Goal: Task Accomplishment & Management: Manage account settings

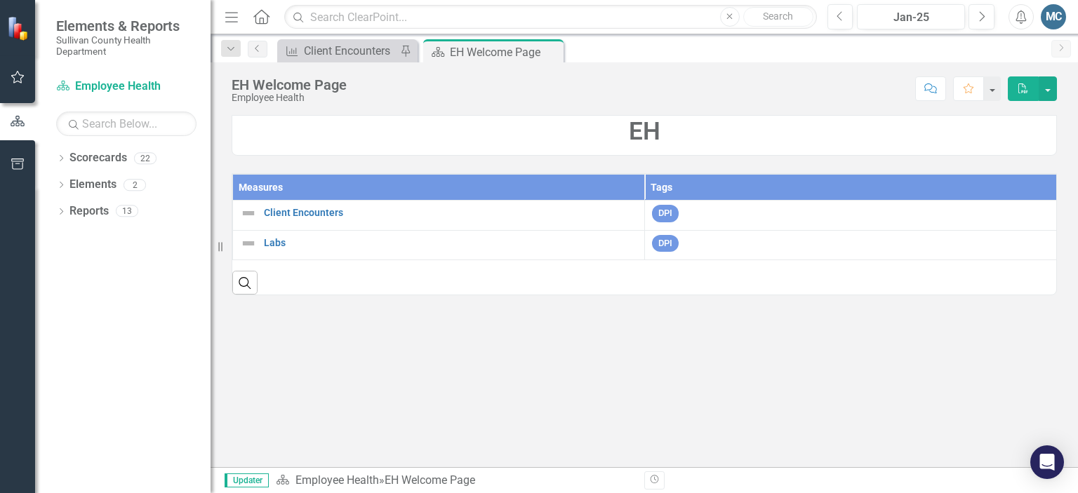
click at [157, 137] on div "Scorecard Employee Health Search Dropdown Scorecards 22 Dropdown Sullivan Count…" at bounding box center [122, 284] width 175 height 418
click at [60, 182] on icon "Dropdown" at bounding box center [61, 186] width 10 height 8
click at [59, 159] on icon "Dropdown" at bounding box center [61, 160] width 10 height 8
click at [63, 184] on icon "Dropdown" at bounding box center [68, 184] width 11 height 8
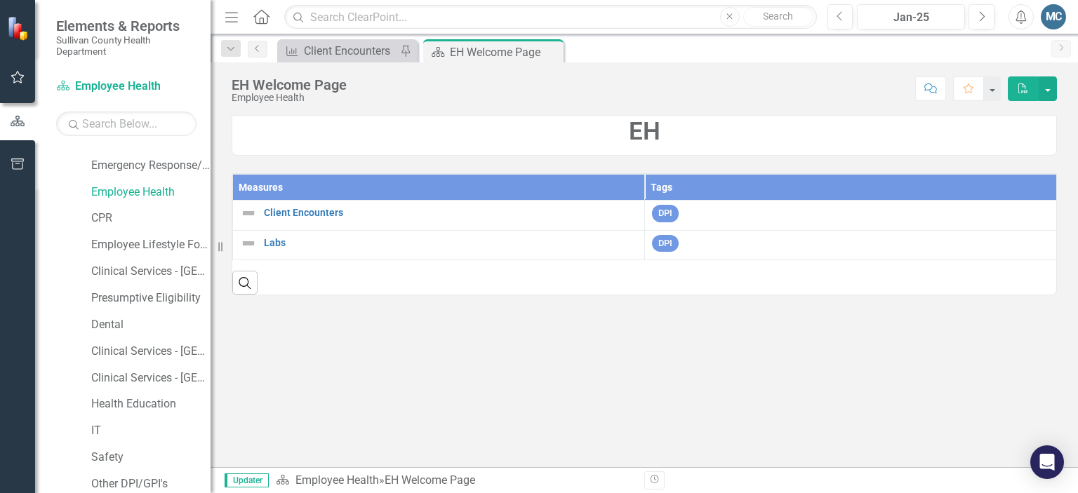
scroll to position [258, 0]
click at [143, 347] on link "Clinical Services - [GEOGRAPHIC_DATA]" at bounding box center [150, 352] width 119 height 16
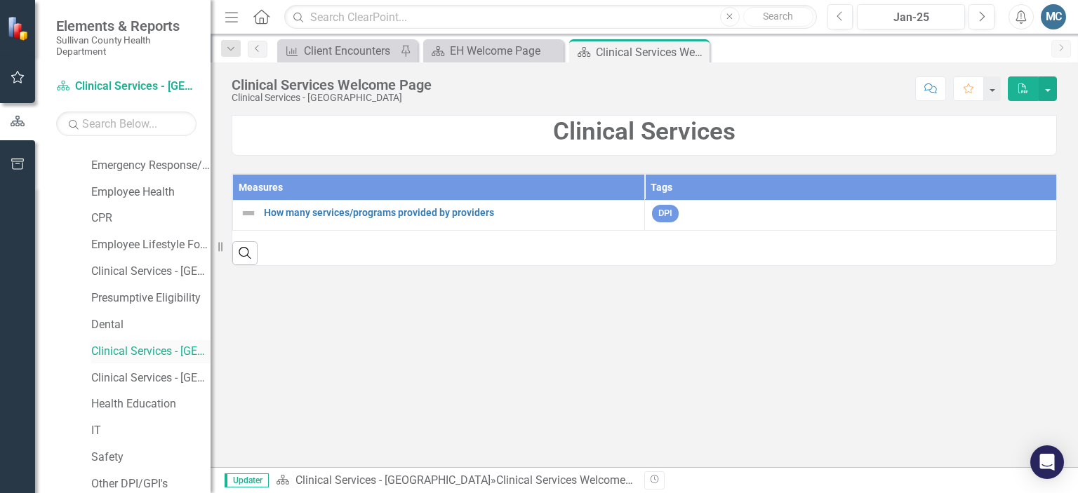
click at [152, 355] on link "Clinical Services - [GEOGRAPHIC_DATA]" at bounding box center [150, 352] width 119 height 16
click at [138, 353] on link "Clinical Services - [GEOGRAPHIC_DATA]" at bounding box center [150, 352] width 119 height 16
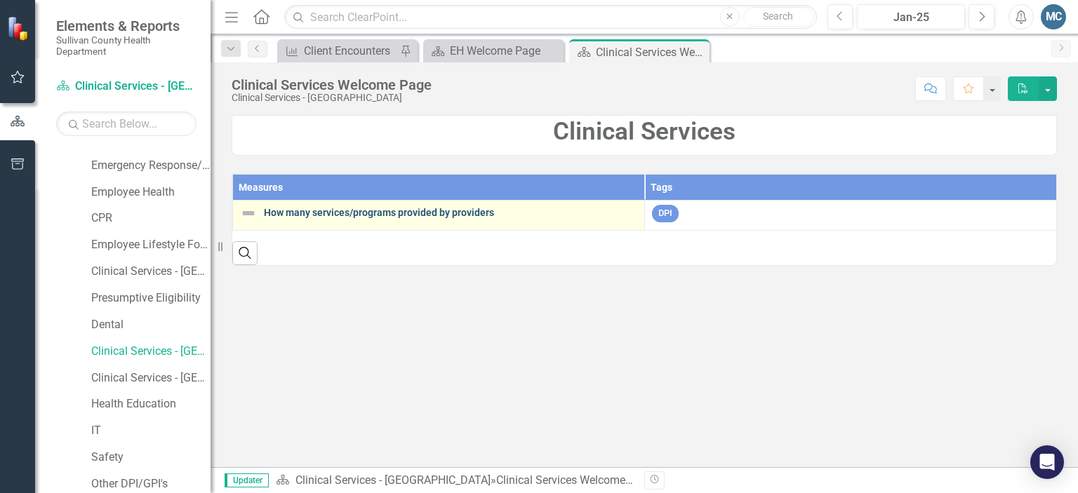
click at [335, 210] on link "How many services/programs provided by providers" at bounding box center [450, 213] width 373 height 11
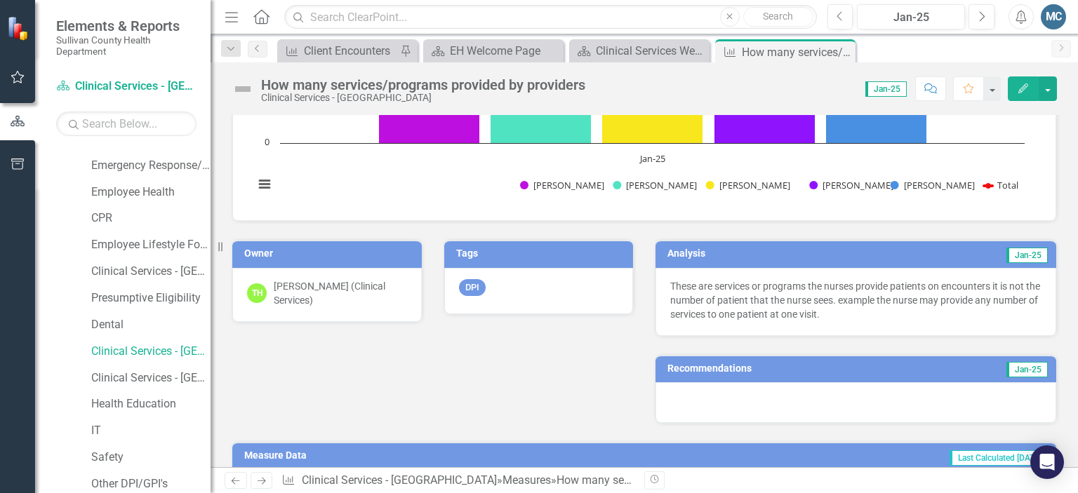
scroll to position [365, 0]
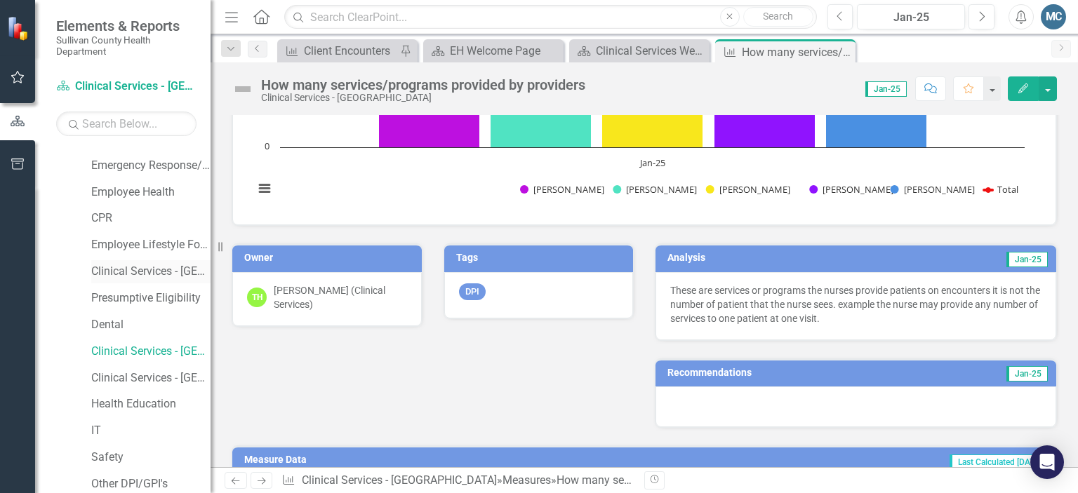
click at [169, 272] on link "Clinical Services - [GEOGRAPHIC_DATA] ([PERSON_NAME])" at bounding box center [150, 272] width 119 height 16
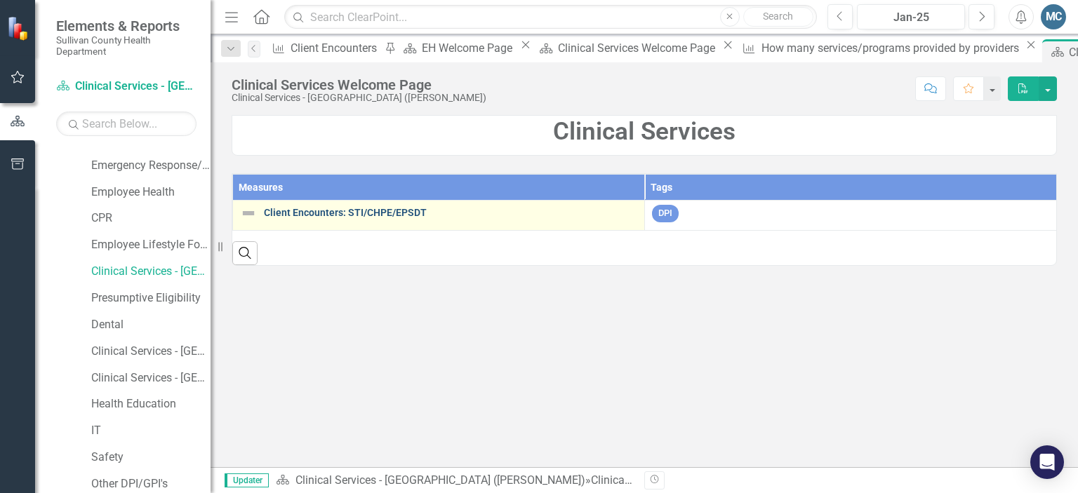
click at [393, 212] on link "Client Encounters: STI/CHPE/EPSDT" at bounding box center [450, 213] width 373 height 11
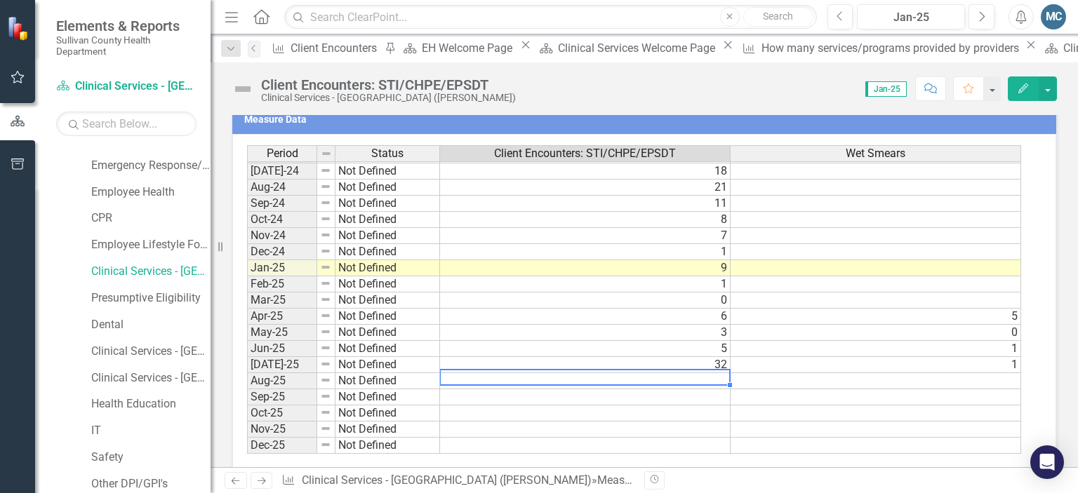
click at [775, 387] on td at bounding box center [875, 381] width 290 height 16
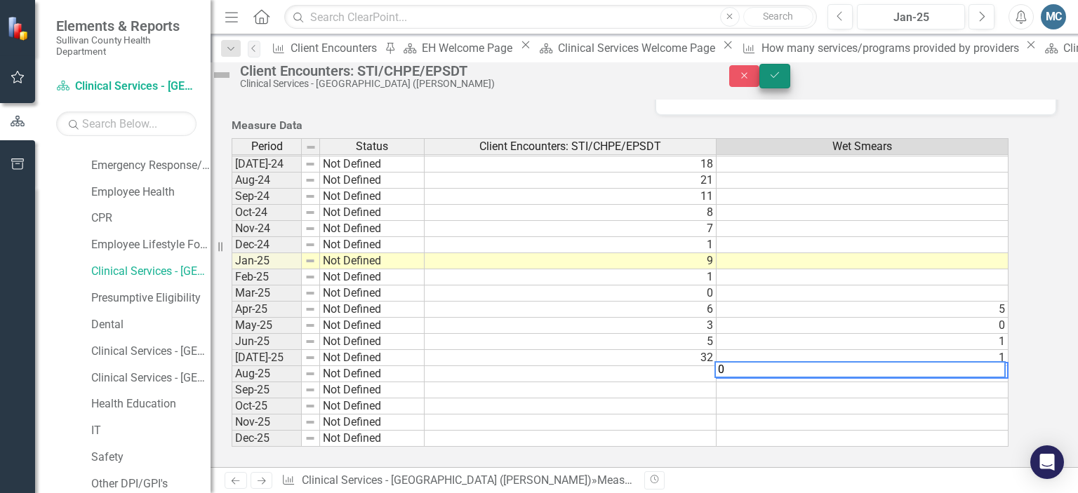
type textarea "0"
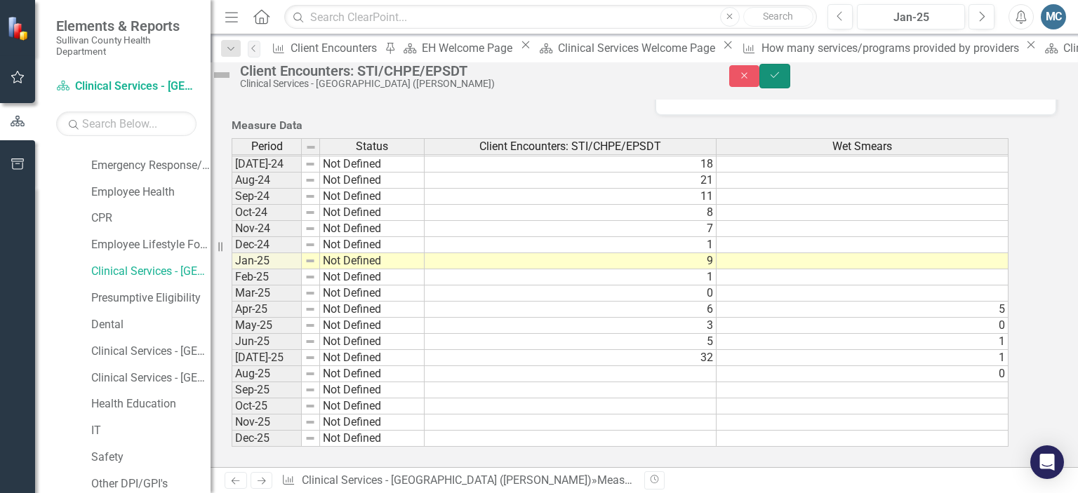
click at [781, 79] on icon "Save" at bounding box center [774, 75] width 13 height 10
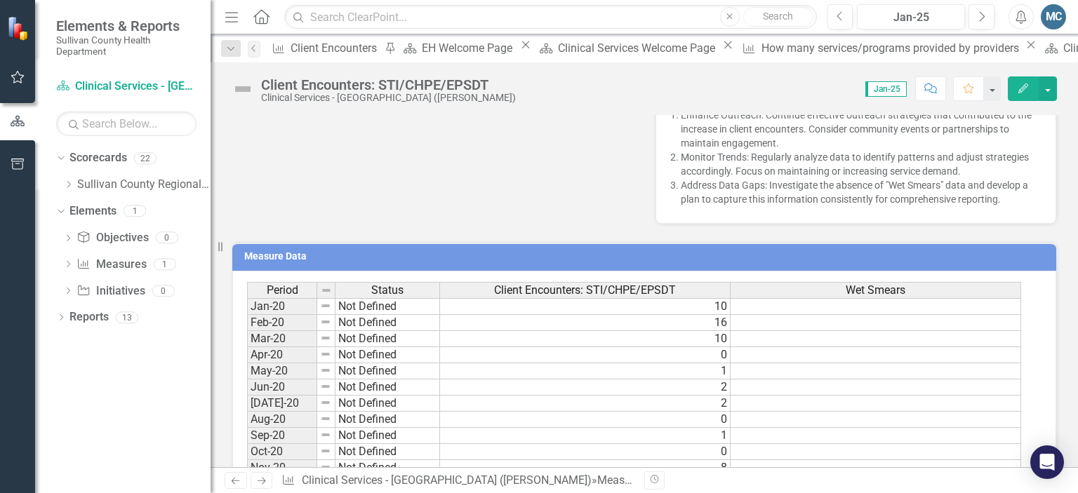
click at [546, 198] on div "Owner MC Misty Collins (E.L.F Program) Tags DPI Analysis Jan-25 In January 2025…" at bounding box center [644, 71] width 846 height 305
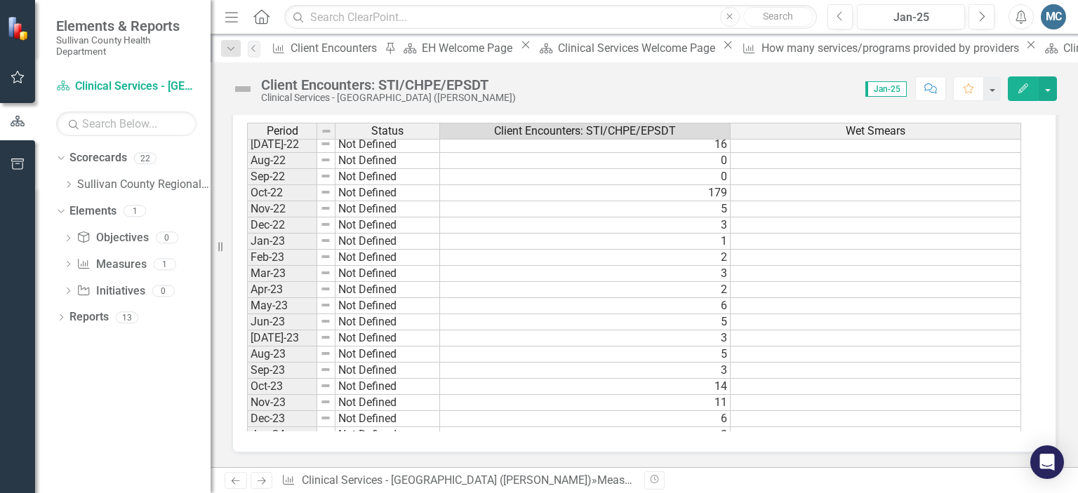
scroll to position [470, 0]
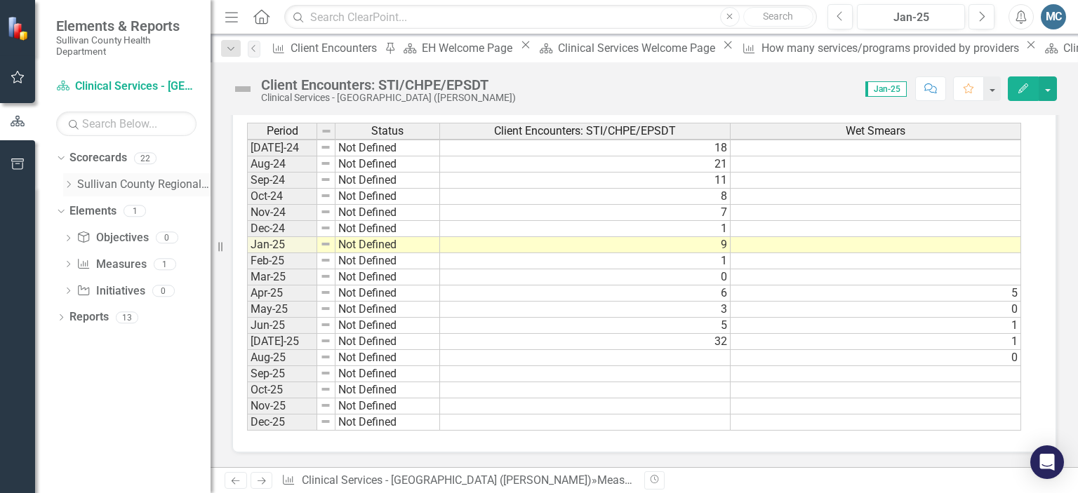
click at [67, 185] on icon "Dropdown" at bounding box center [68, 184] width 11 height 8
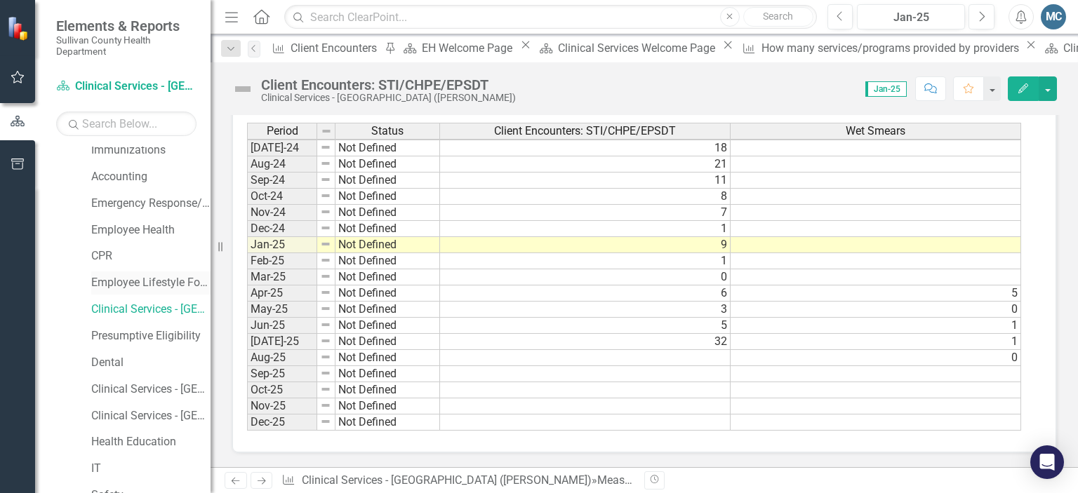
click at [155, 278] on link "Employee Lifestyle Focus" at bounding box center [150, 283] width 119 height 16
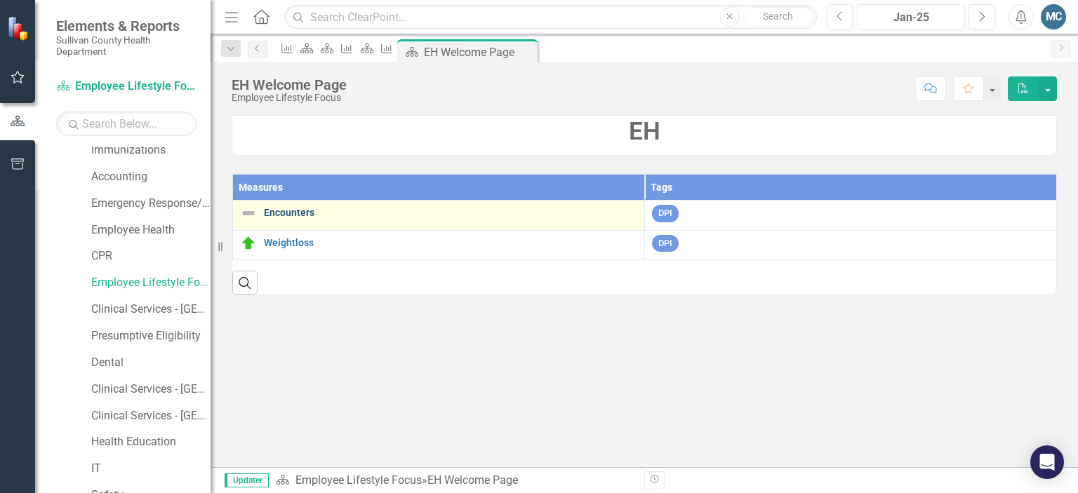
click at [300, 210] on link "Encounters" at bounding box center [450, 213] width 373 height 11
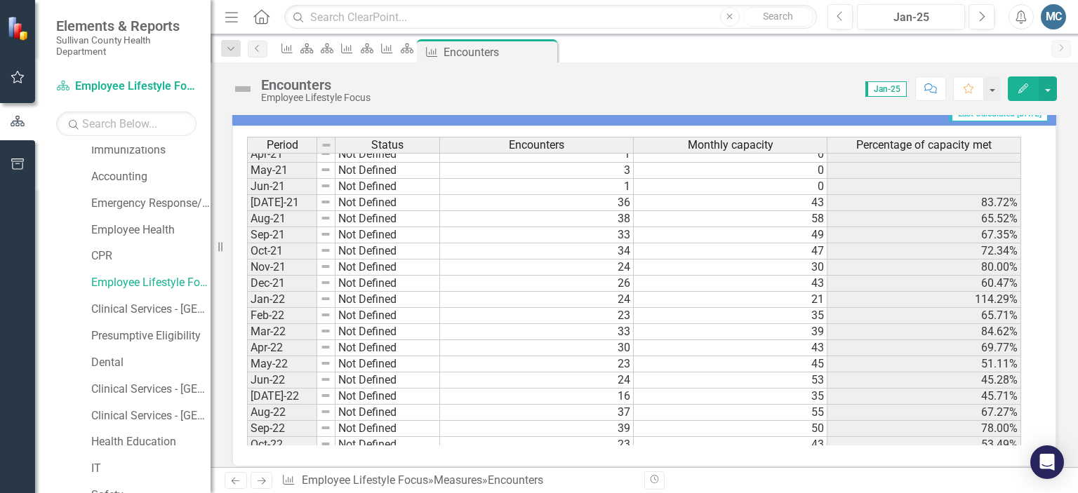
scroll to position [424, 0]
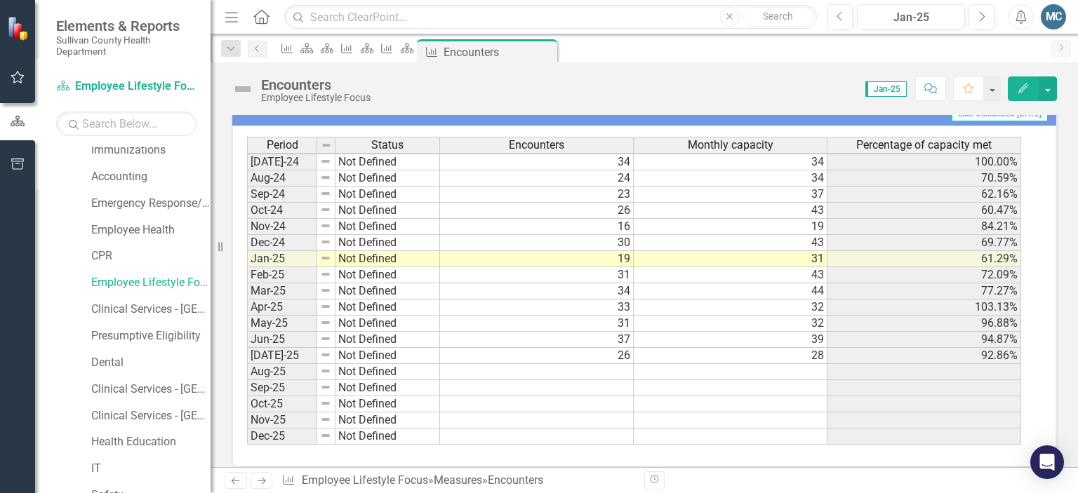
click at [592, 367] on tbody "Mar-23 Not Defined 30 48 62.50% Apr-23 Not Defined 25 46 54.35% May-23 Not Defi…" at bounding box center [634, 169] width 774 height 549
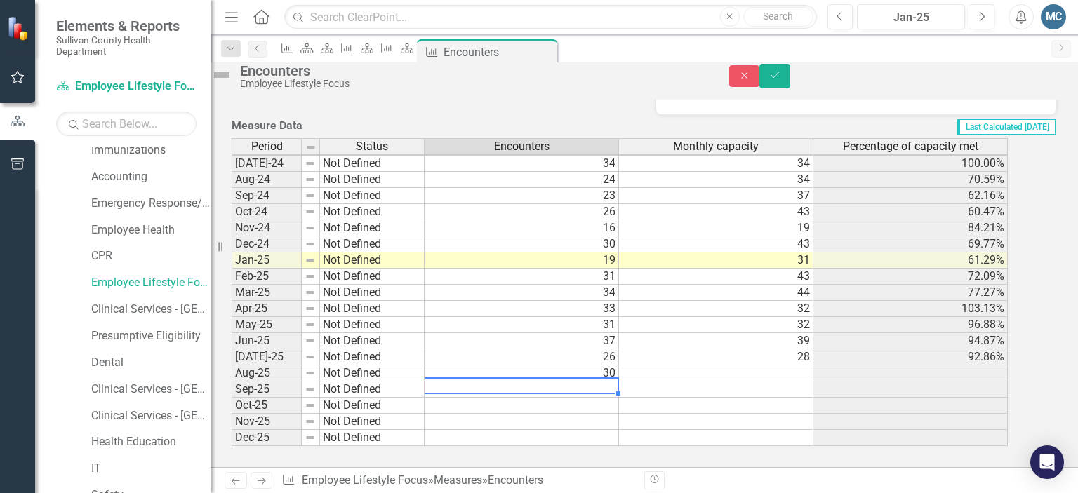
click at [611, 392] on td at bounding box center [522, 390] width 194 height 16
click at [619, 374] on td "30" at bounding box center [522, 374] width 194 height 16
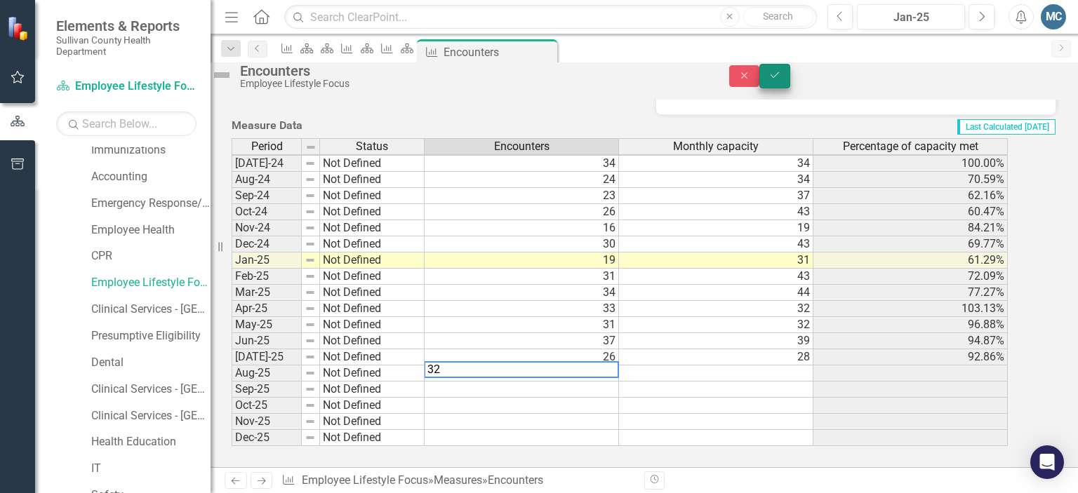
type textarea "32"
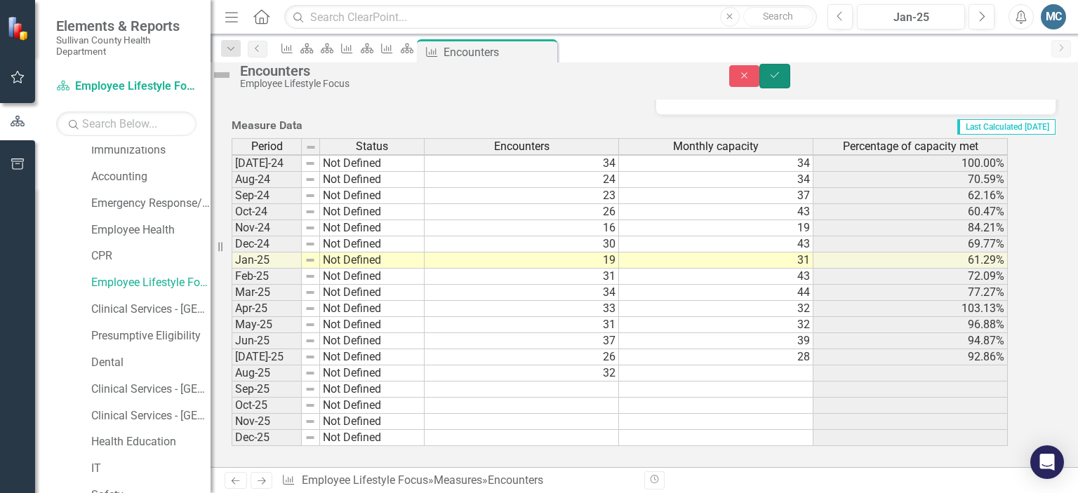
click at [781, 80] on icon "Save" at bounding box center [774, 75] width 13 height 10
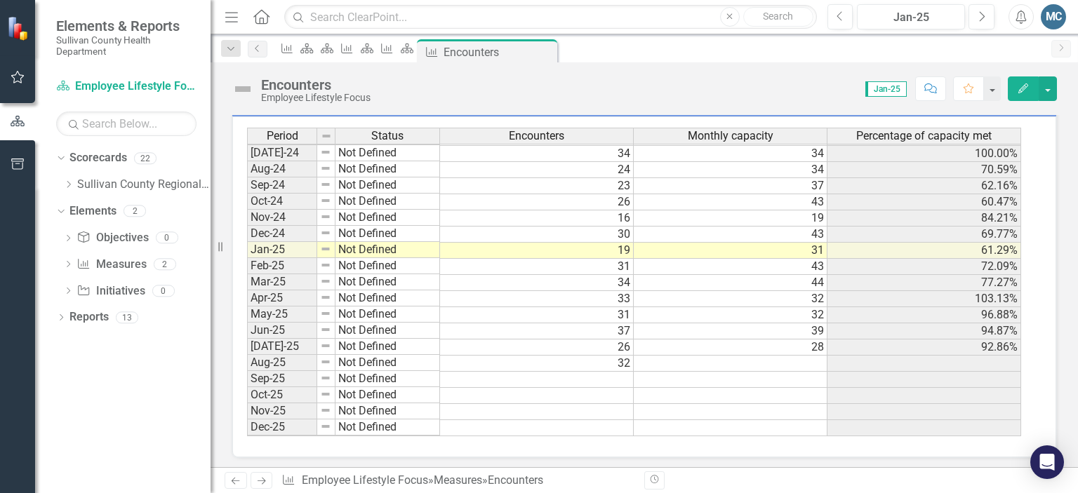
scroll to position [871, 0]
click at [626, 359] on tbody "Feb-23 Not Defined 28 31 90.32% Mar-23 Not Defined 30 48 62.50% Apr-23 Not Defi…" at bounding box center [634, 154] width 774 height 566
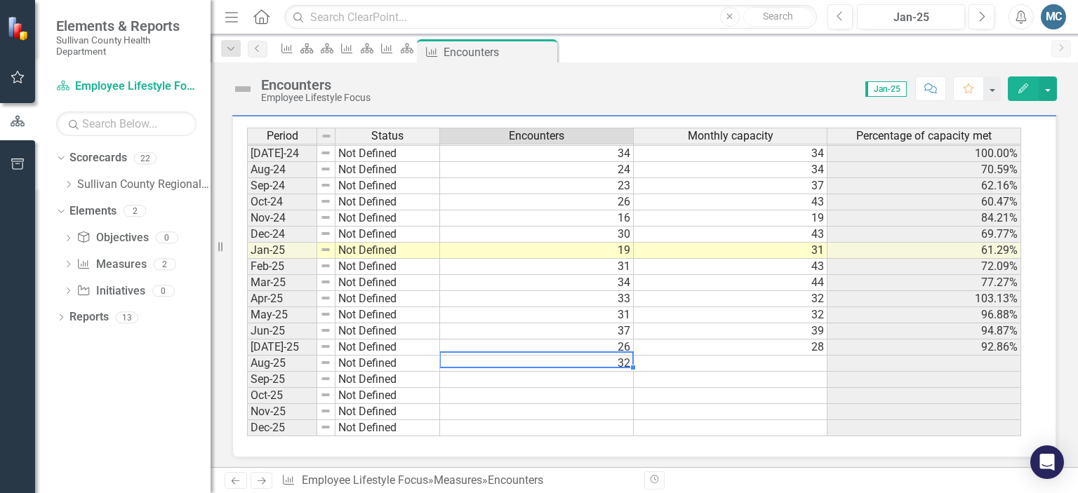
click at [626, 359] on td "32" at bounding box center [537, 364] width 194 height 16
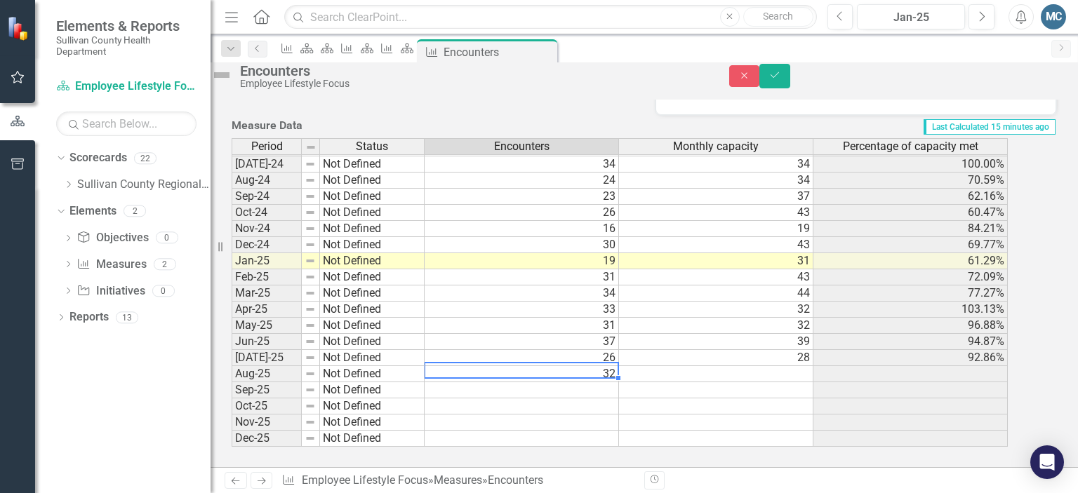
click at [619, 366] on td "32" at bounding box center [522, 374] width 194 height 16
type textarea "31"
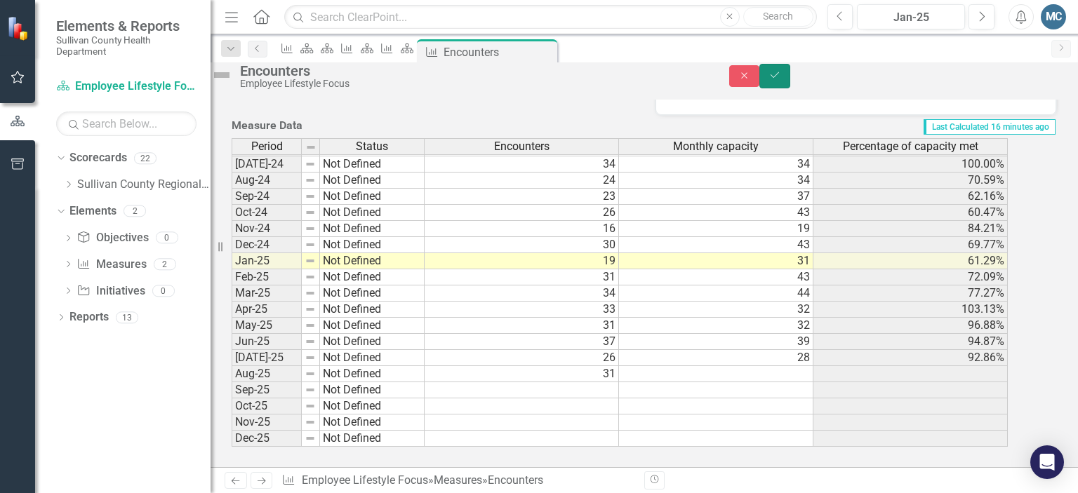
click at [781, 80] on icon "Save" at bounding box center [774, 75] width 13 height 10
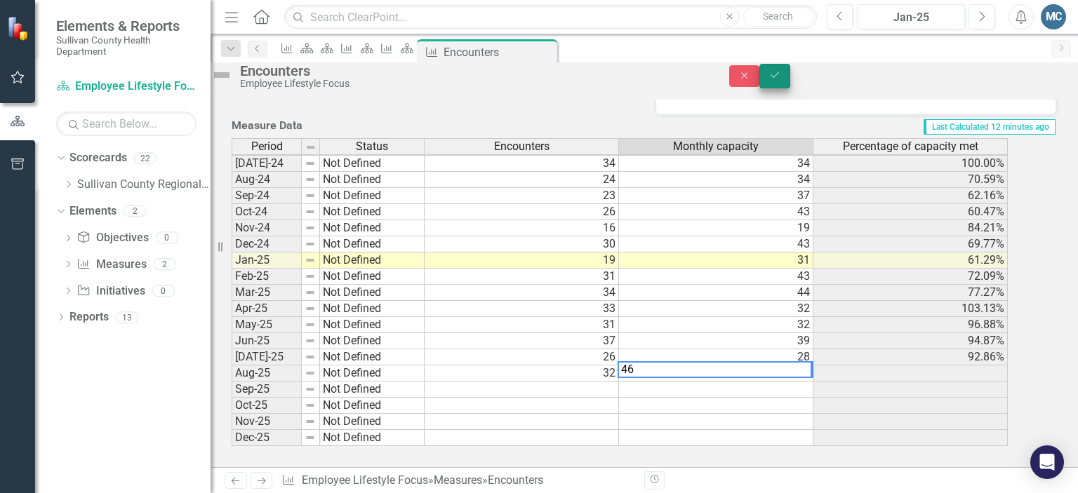
type textarea "46"
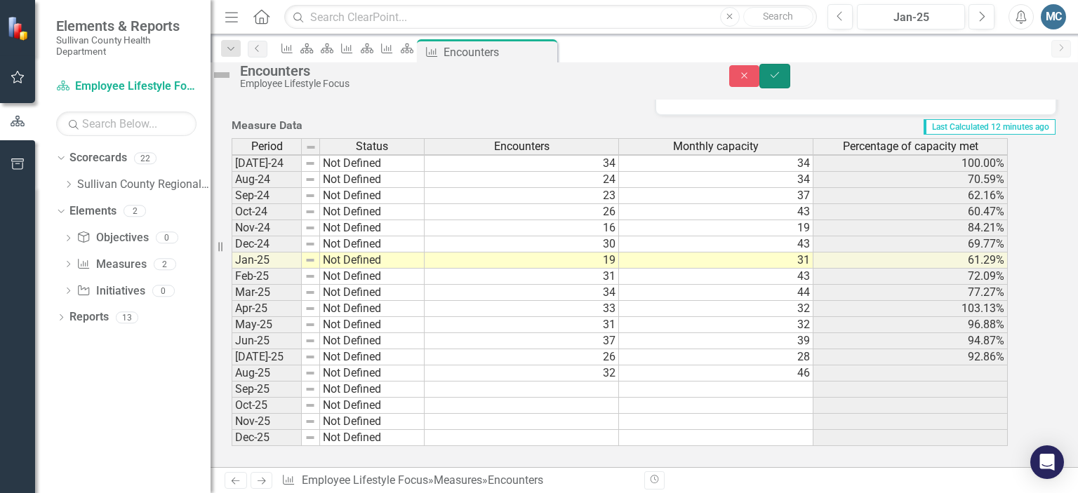
click at [781, 80] on icon "Save" at bounding box center [774, 75] width 13 height 10
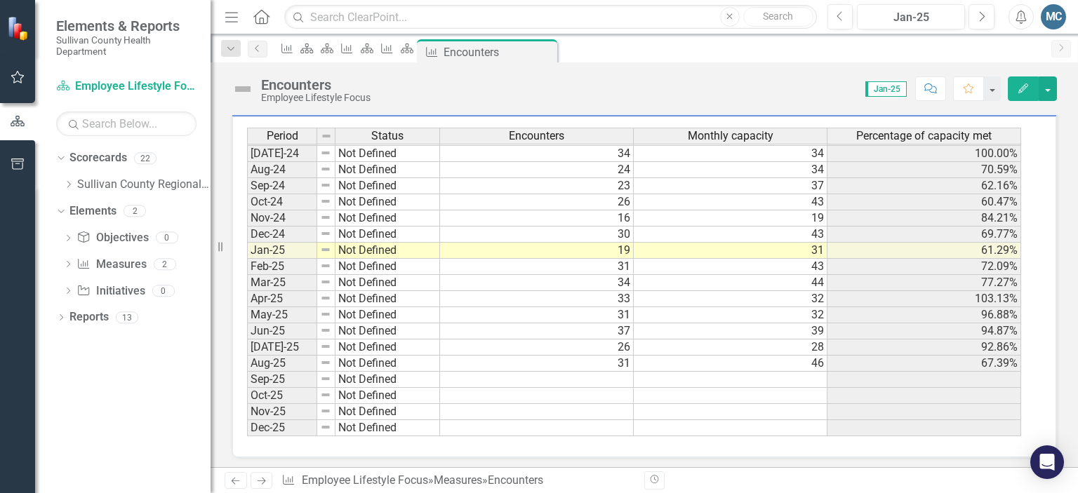
scroll to position [871, 0]
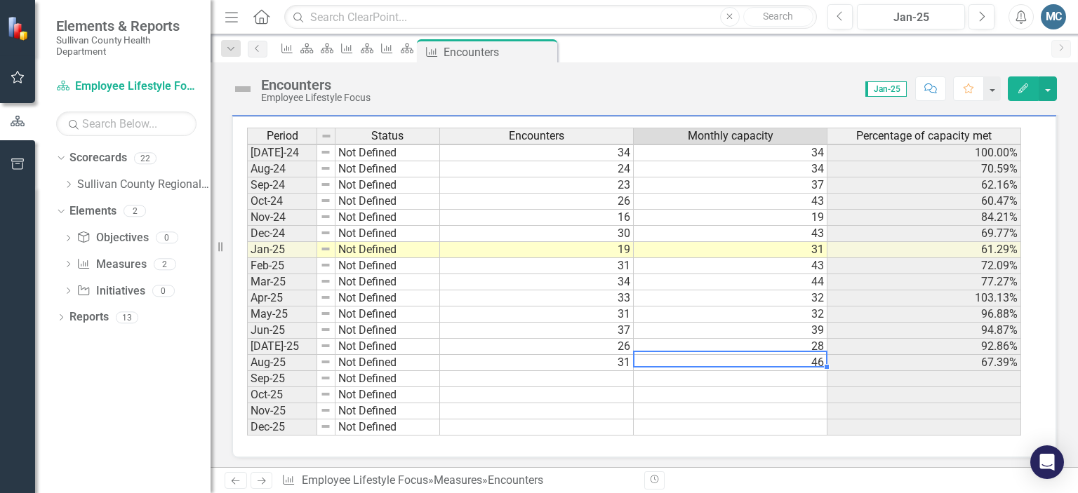
click at [717, 354] on tbody "Feb-23 Not Defined 28 31 90.32% Mar-23 Not Defined 30 48 62.50% Apr-23 Not Defi…" at bounding box center [634, 153] width 774 height 566
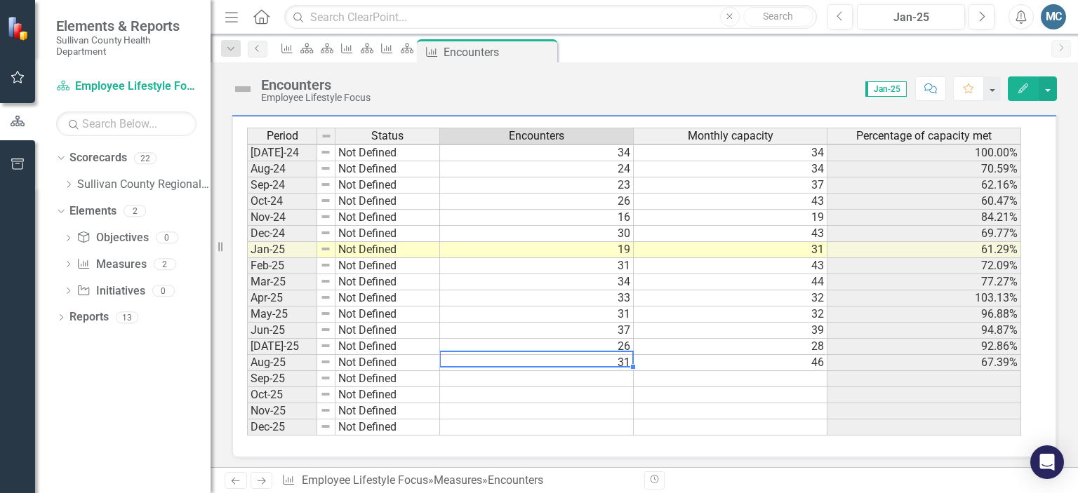
click at [615, 361] on td "31" at bounding box center [537, 363] width 194 height 16
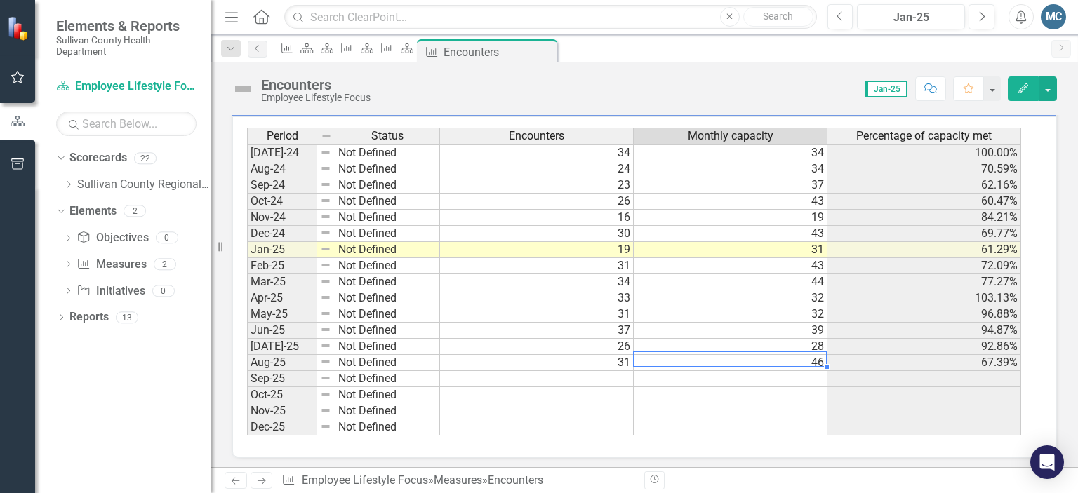
click at [648, 359] on td "46" at bounding box center [731, 363] width 194 height 16
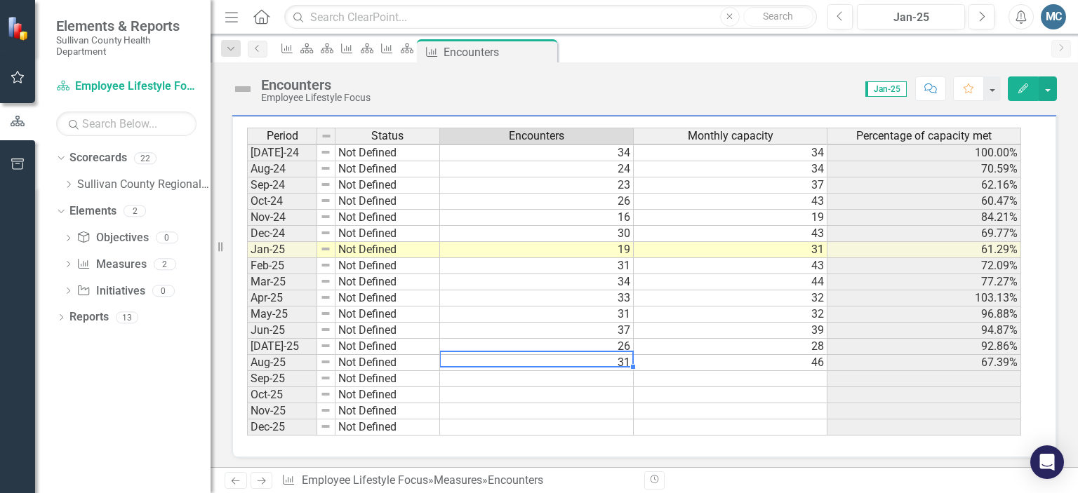
click at [626, 359] on td "31" at bounding box center [537, 363] width 194 height 16
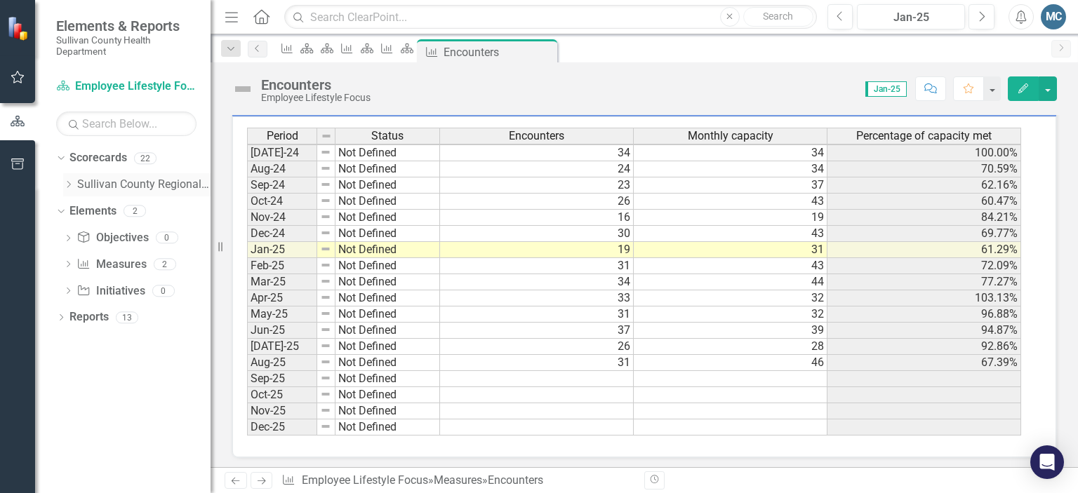
click at [67, 182] on icon "Dropdown" at bounding box center [68, 184] width 11 height 8
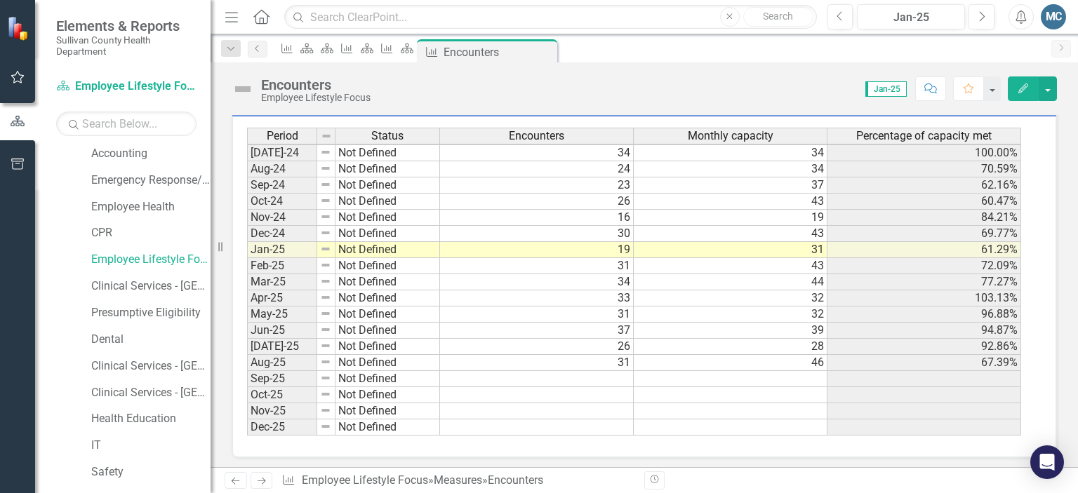
scroll to position [249, 0]
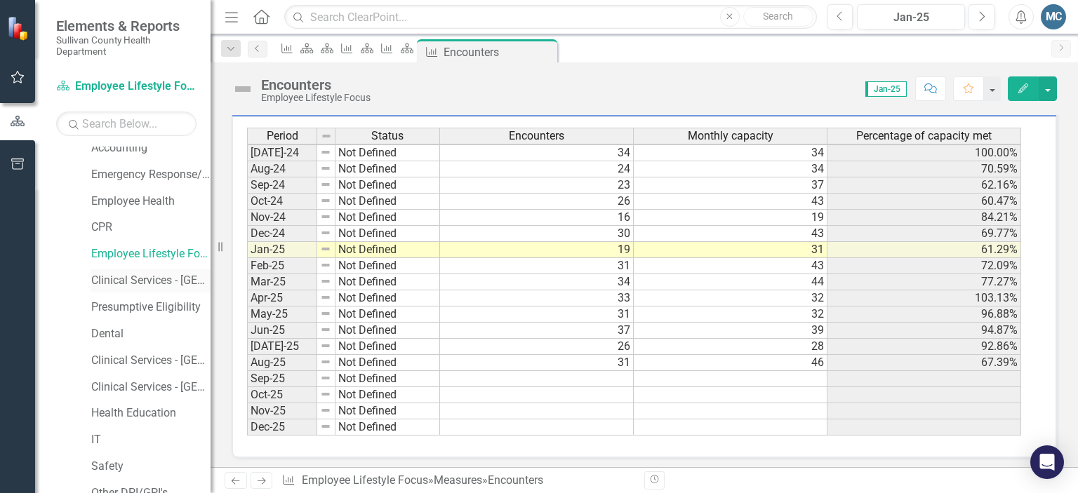
click at [128, 281] on link "Clinical Services - [GEOGRAPHIC_DATA] ([PERSON_NAME])" at bounding box center [150, 281] width 119 height 16
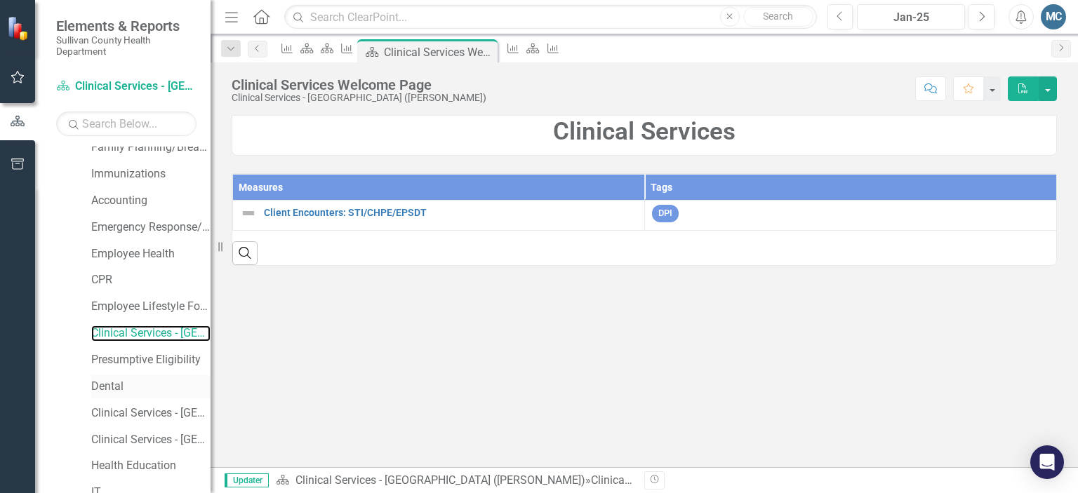
scroll to position [192, 0]
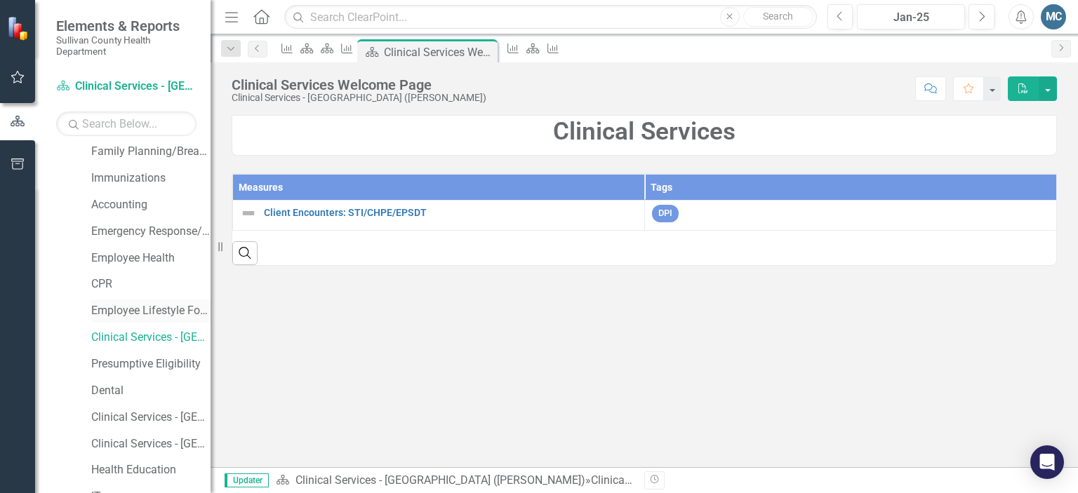
click at [161, 305] on link "Employee Lifestyle Focus" at bounding box center [150, 311] width 119 height 16
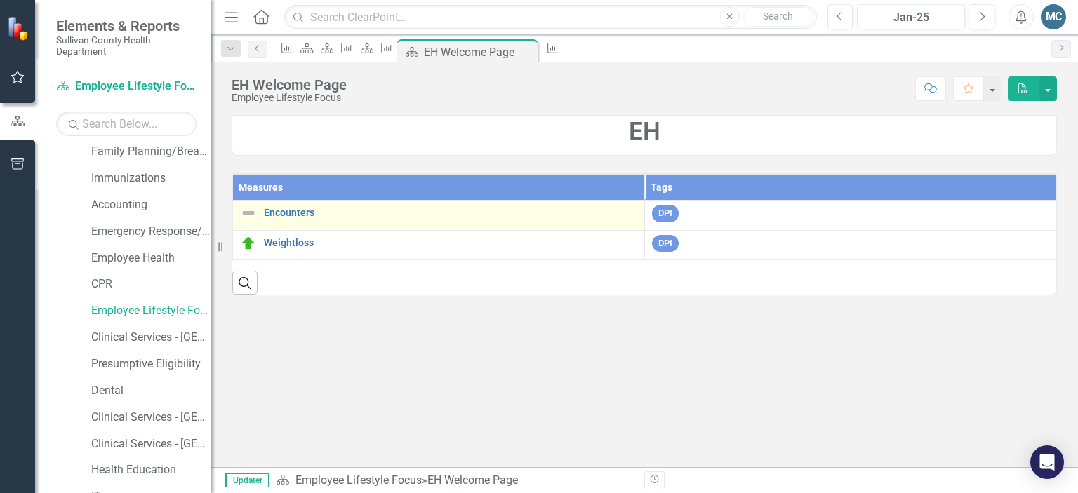
click at [283, 218] on div "Encounters" at bounding box center [438, 213] width 397 height 17
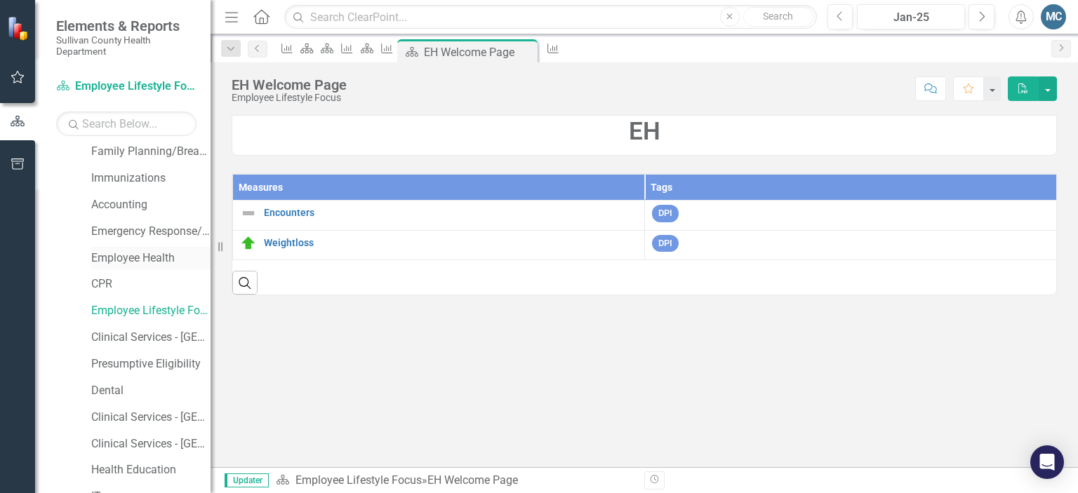
click at [162, 253] on link "Employee Health" at bounding box center [150, 258] width 119 height 16
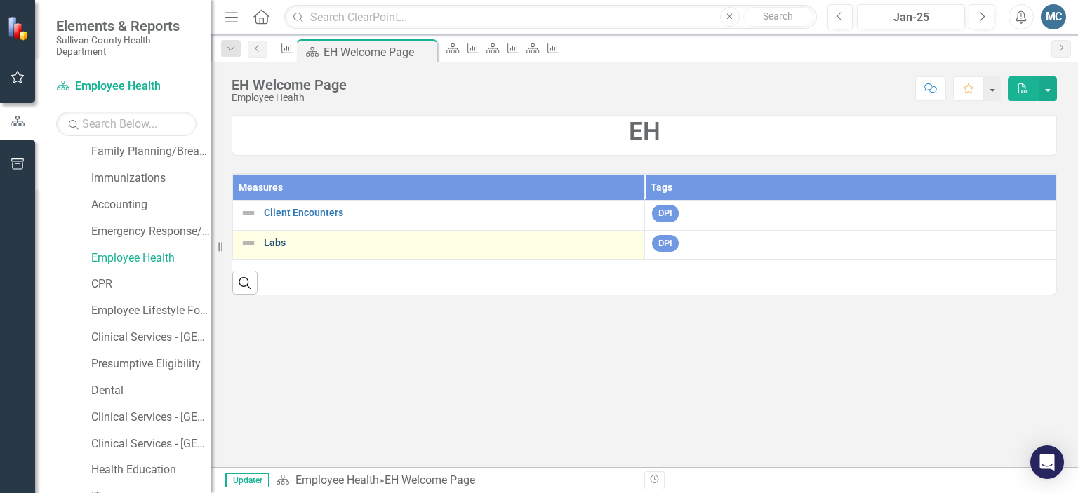
click at [272, 241] on link "Labs" at bounding box center [450, 243] width 373 height 11
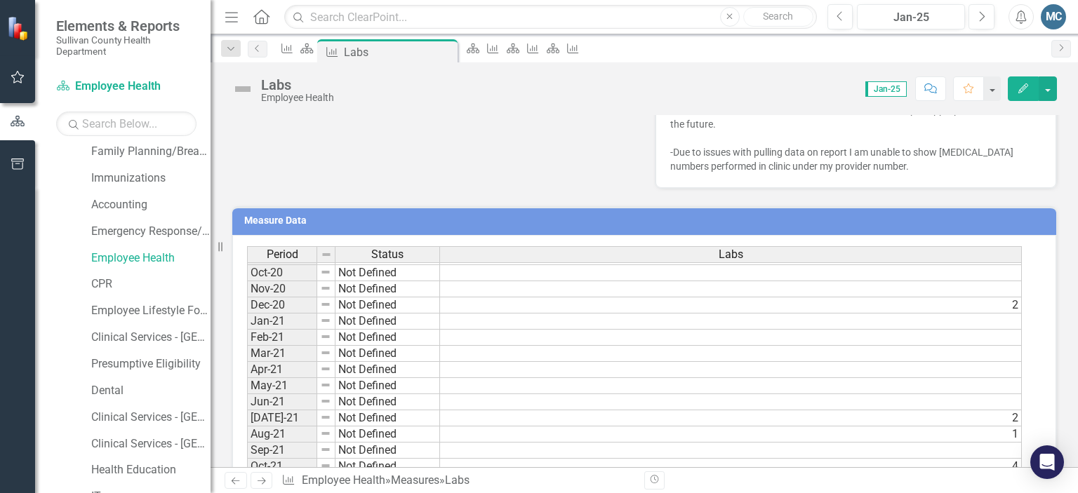
scroll to position [234, 0]
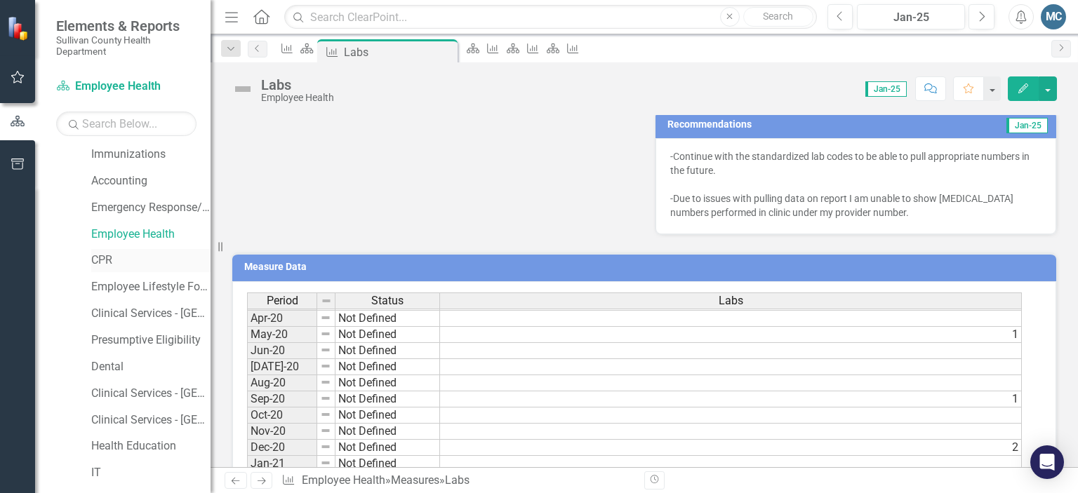
click at [116, 260] on link "CPR" at bounding box center [150, 261] width 119 height 16
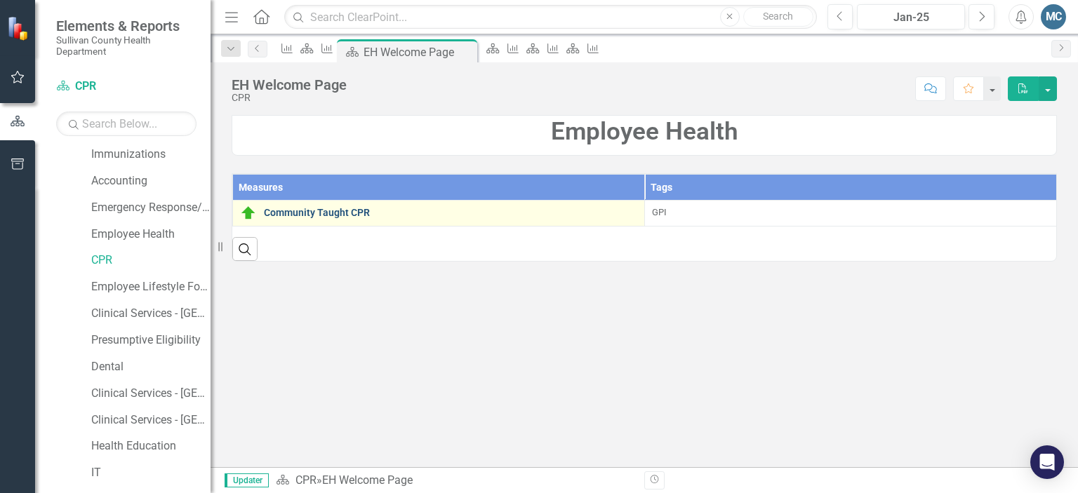
click at [327, 216] on link "Community Taught CPR" at bounding box center [450, 213] width 373 height 11
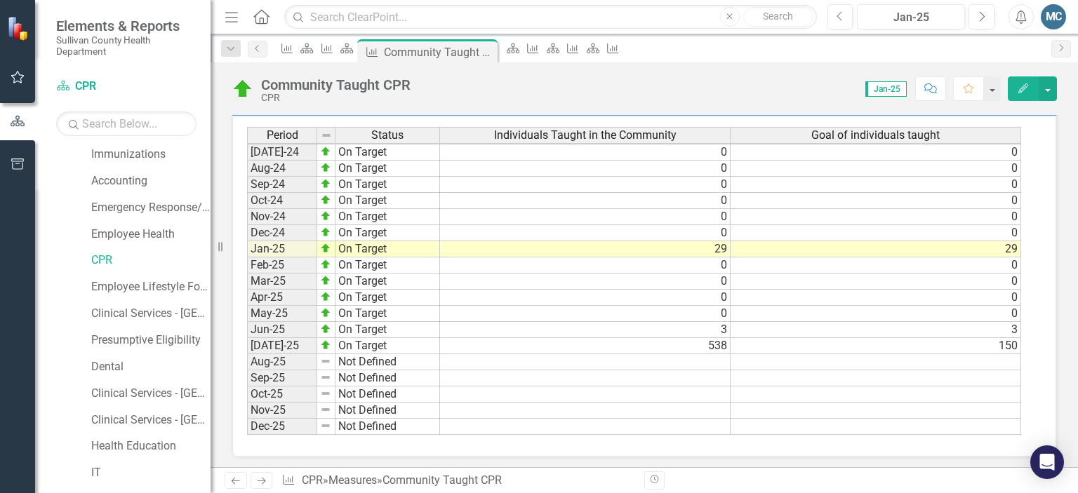
scroll to position [871, 0]
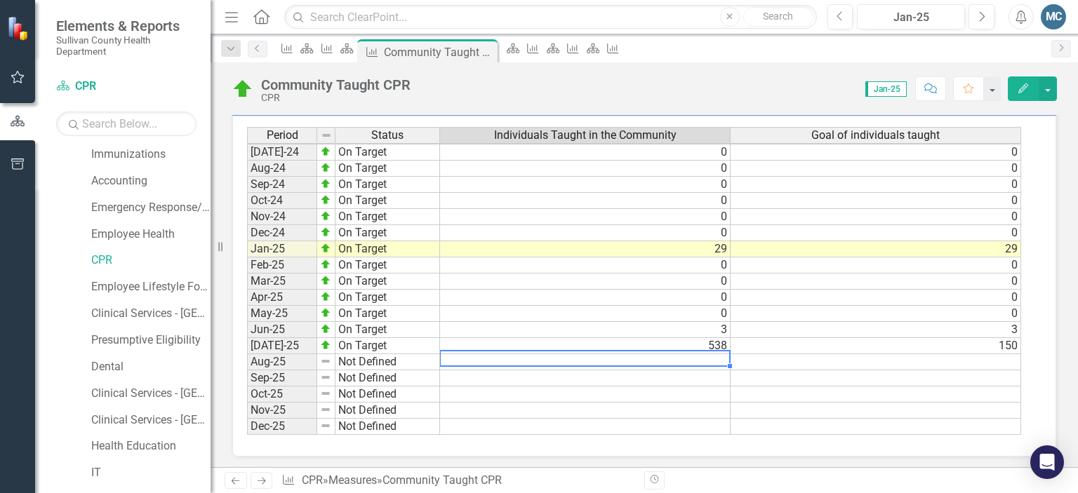
click at [694, 356] on tbody "Jun-23 On Target 0 1 Jul-23 On Target 0 0 Aug-23 On Target 0 0 Sep-23 On Target…" at bounding box center [634, 184] width 774 height 501
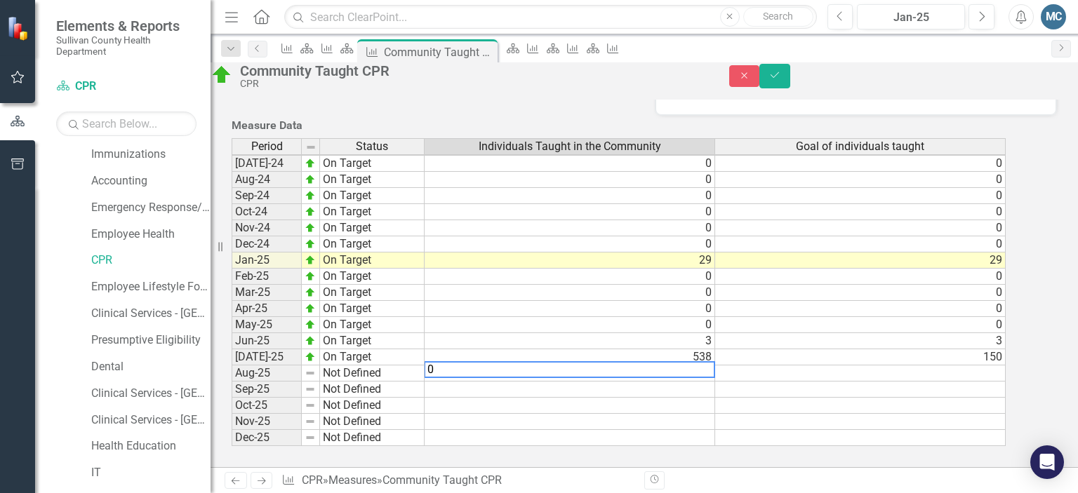
scroll to position [776, 0]
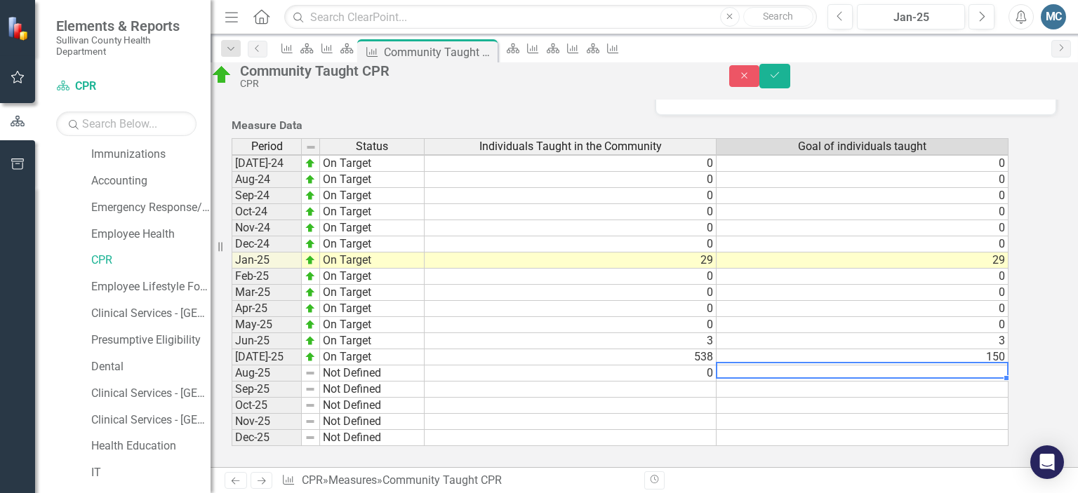
click at [832, 366] on td at bounding box center [862, 374] width 292 height 16
type textarea "0"
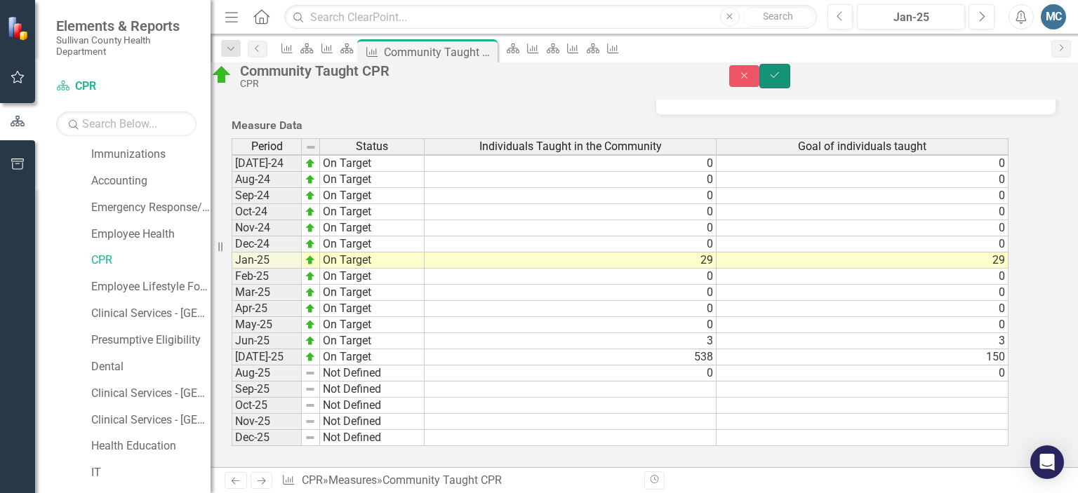
click at [790, 79] on button "Save" at bounding box center [774, 76] width 31 height 25
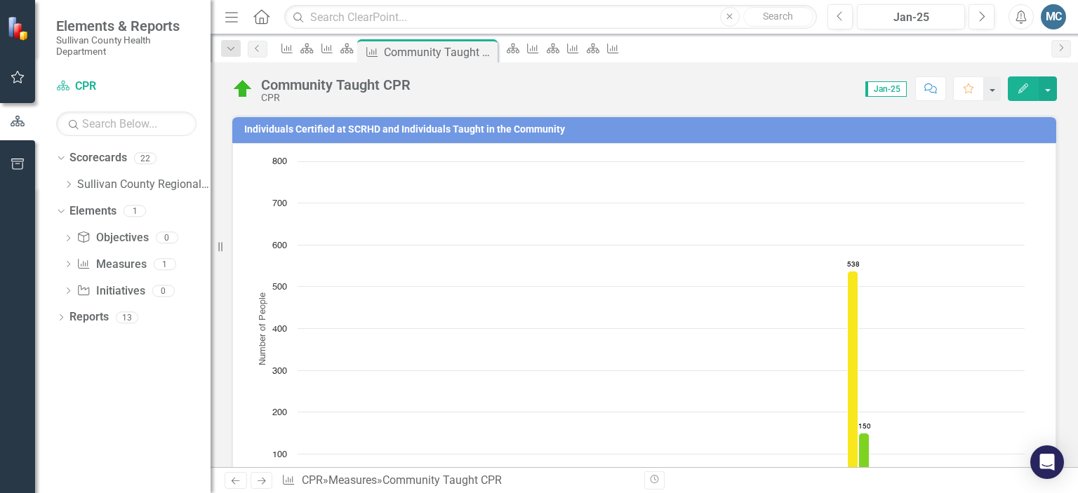
scroll to position [0, 0]
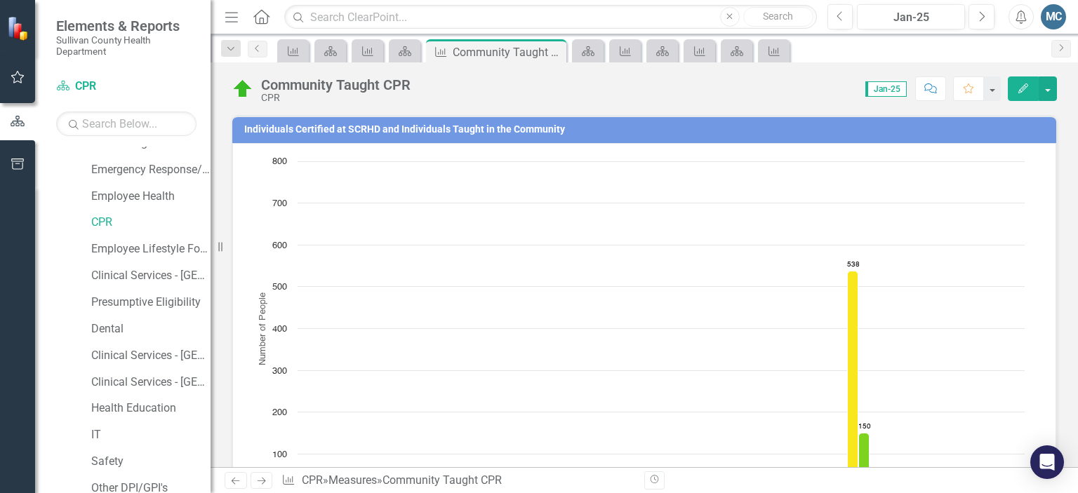
scroll to position [255, 0]
click at [149, 275] on link "Clinical Services - [GEOGRAPHIC_DATA] ([PERSON_NAME])" at bounding box center [150, 275] width 119 height 16
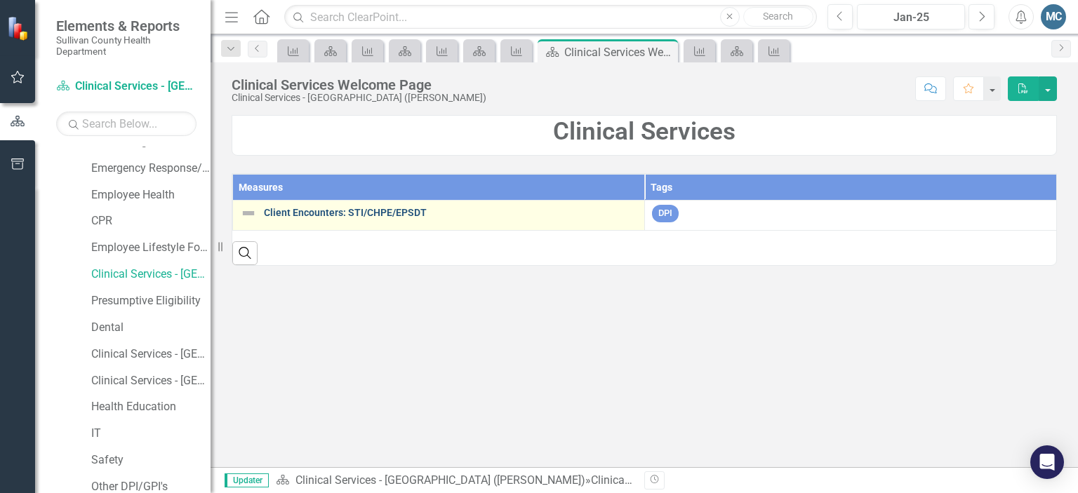
click at [326, 215] on link "Client Encounters: STI/CHPE/EPSDT" at bounding box center [450, 213] width 373 height 11
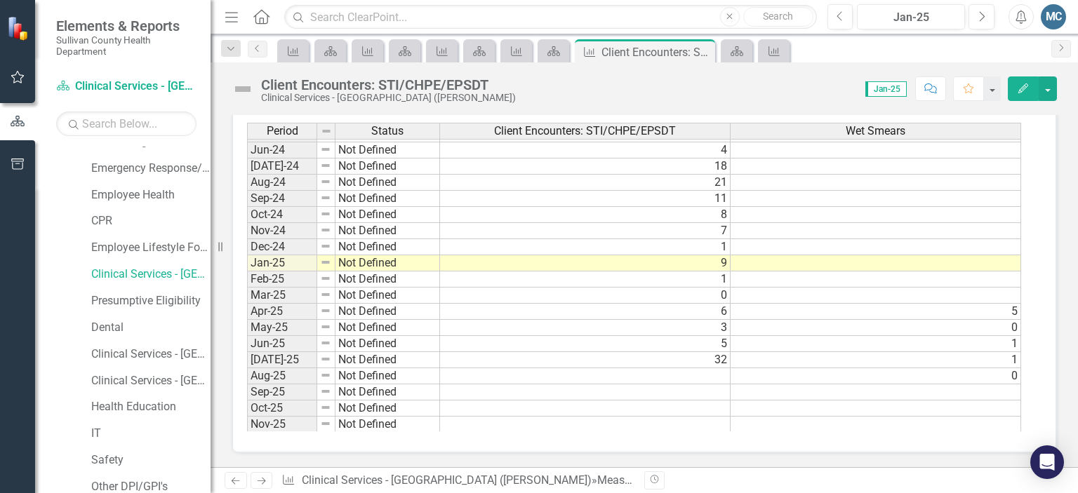
scroll to position [871, 0]
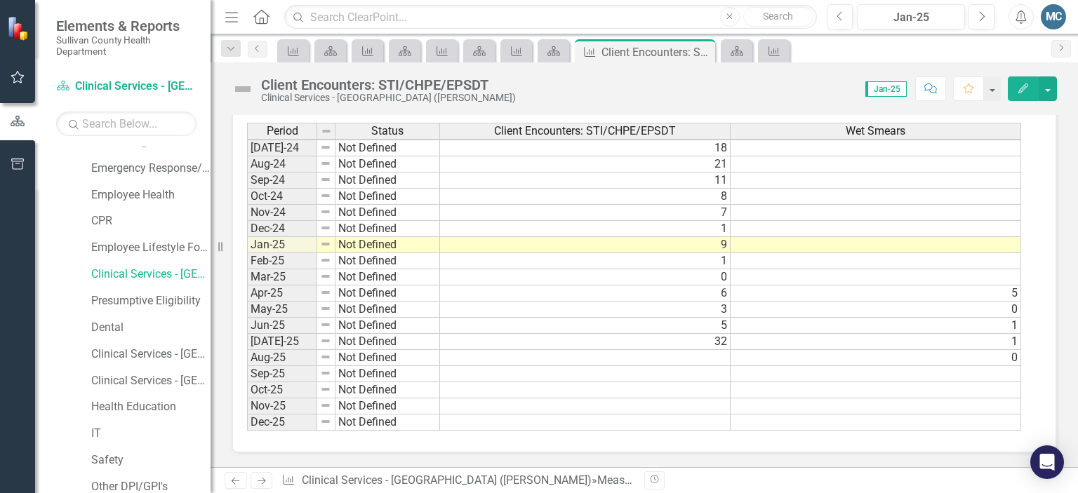
click at [715, 363] on tbody "May-23 Not Defined [DATE]-23 Not Defined [DATE]-23 Not Defined [DATE]-23 Not De…" at bounding box center [634, 172] width 774 height 517
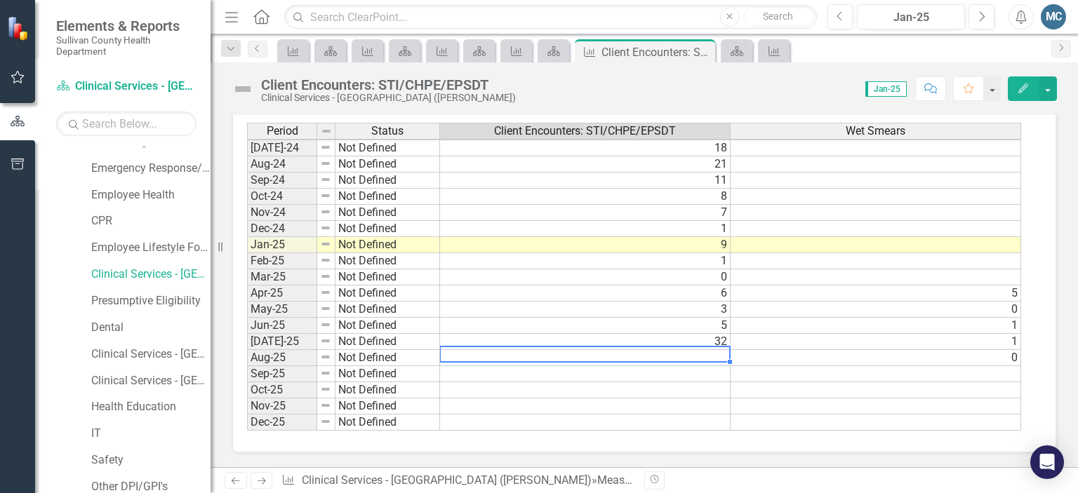
click at [715, 363] on td at bounding box center [585, 358] width 290 height 16
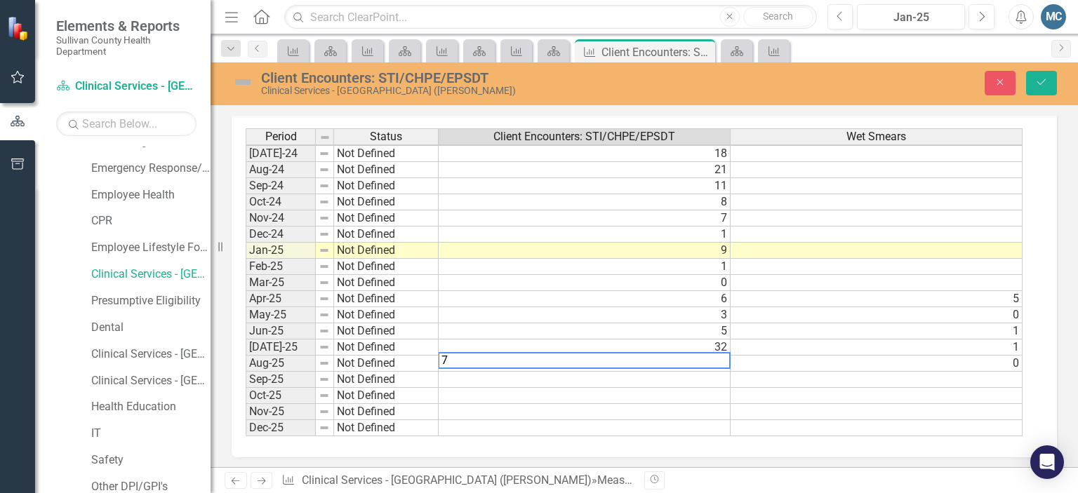
type textarea "7"
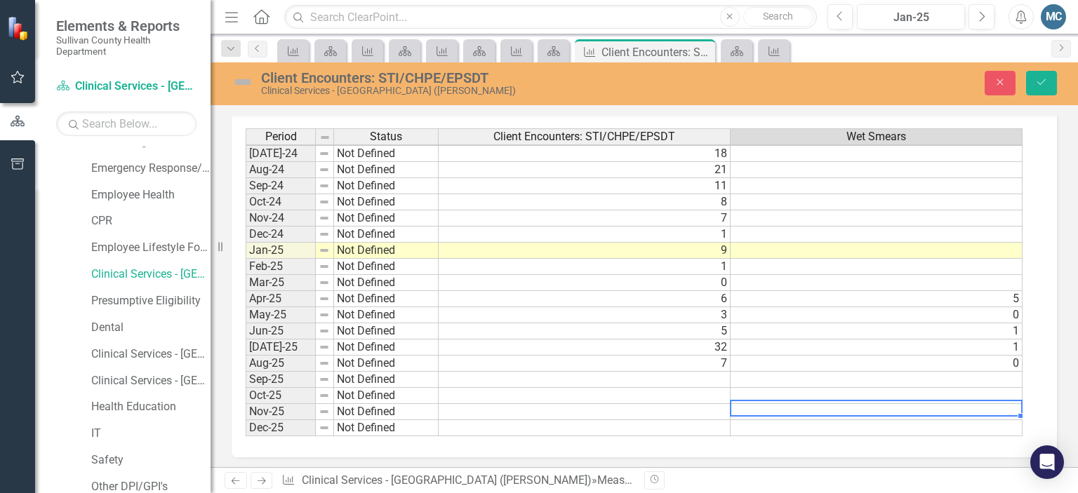
click at [246, 411] on div "Period Status Client Encounters: STI/CHPE/EPSDT Wet Smears [DATE]-23 Not Define…" at bounding box center [246, 186] width 0 height 502
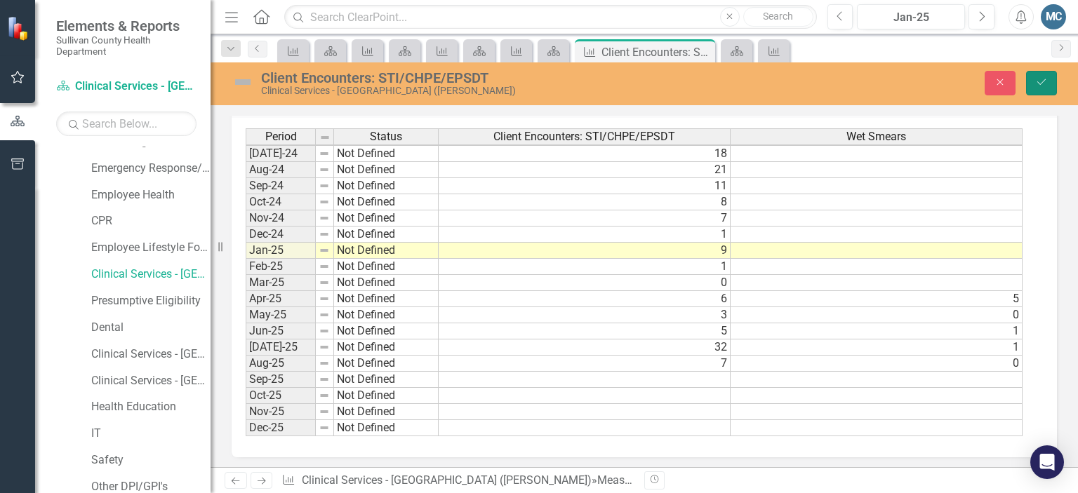
click at [1043, 81] on icon "submit" at bounding box center [1041, 82] width 8 height 6
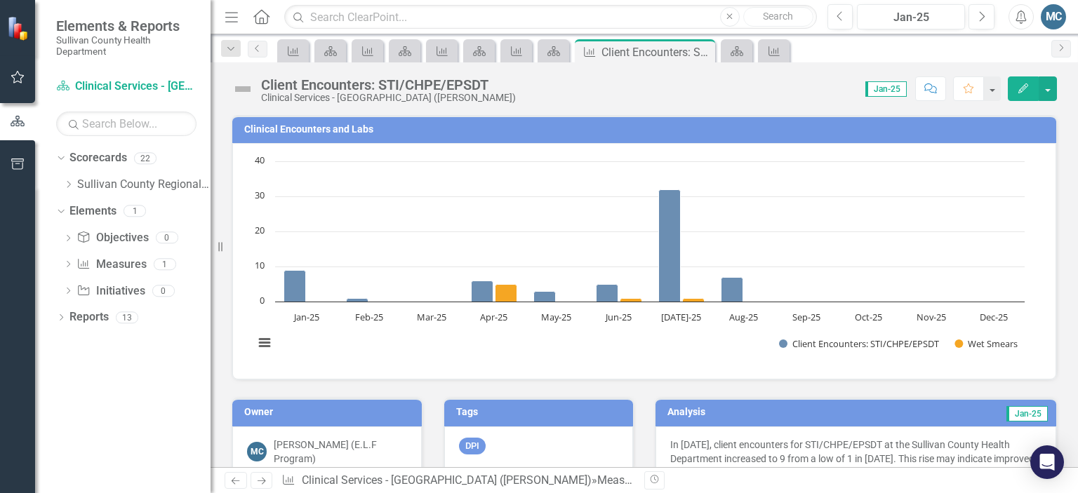
scroll to position [0, 0]
click at [69, 187] on icon "Dropdown" at bounding box center [68, 184] width 11 height 8
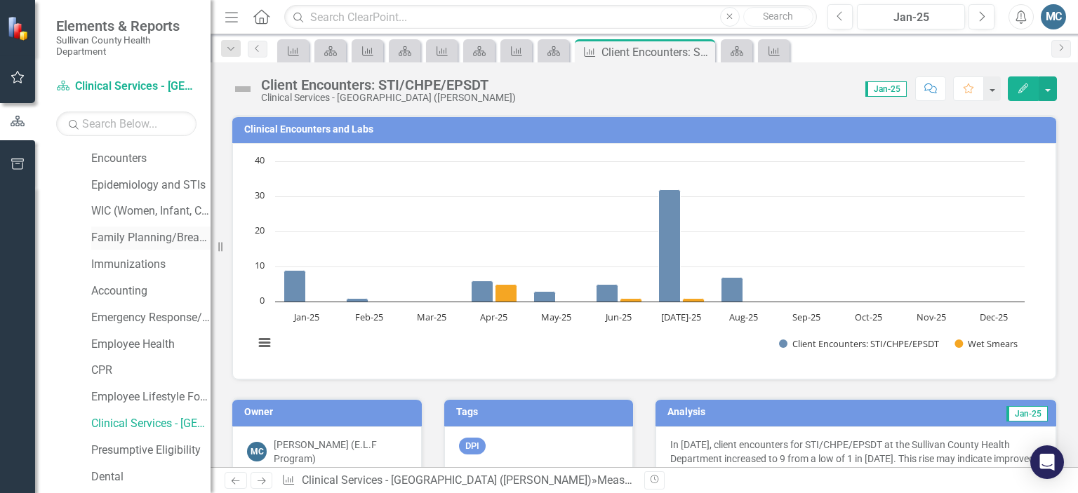
scroll to position [109, 0]
click at [135, 345] on link "Employee Health" at bounding box center [150, 341] width 119 height 16
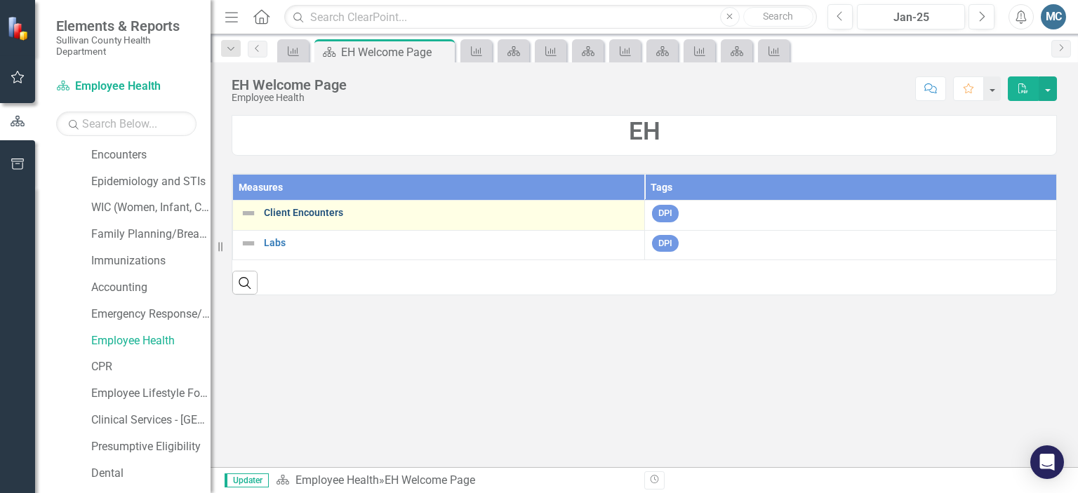
click at [301, 211] on link "Client Encounters" at bounding box center [450, 213] width 373 height 11
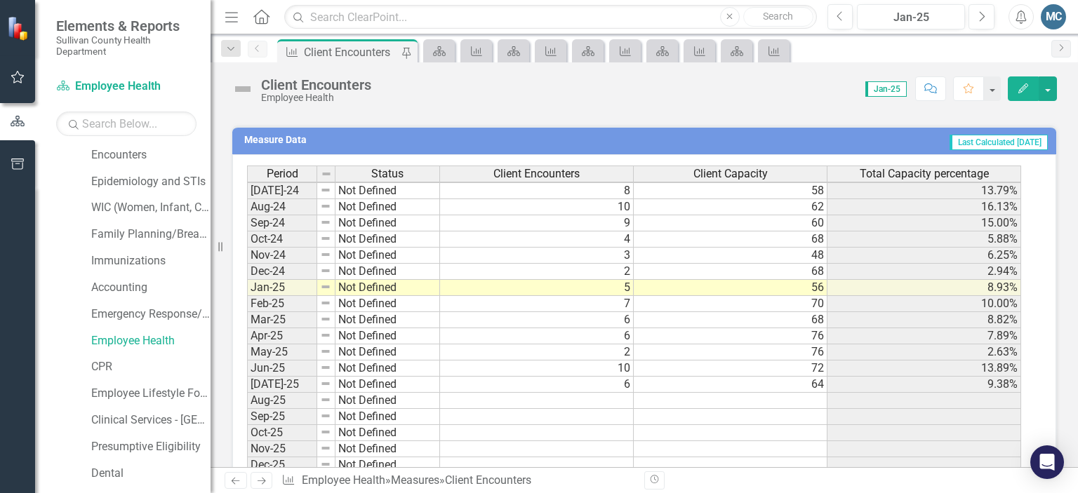
scroll to position [730, 0]
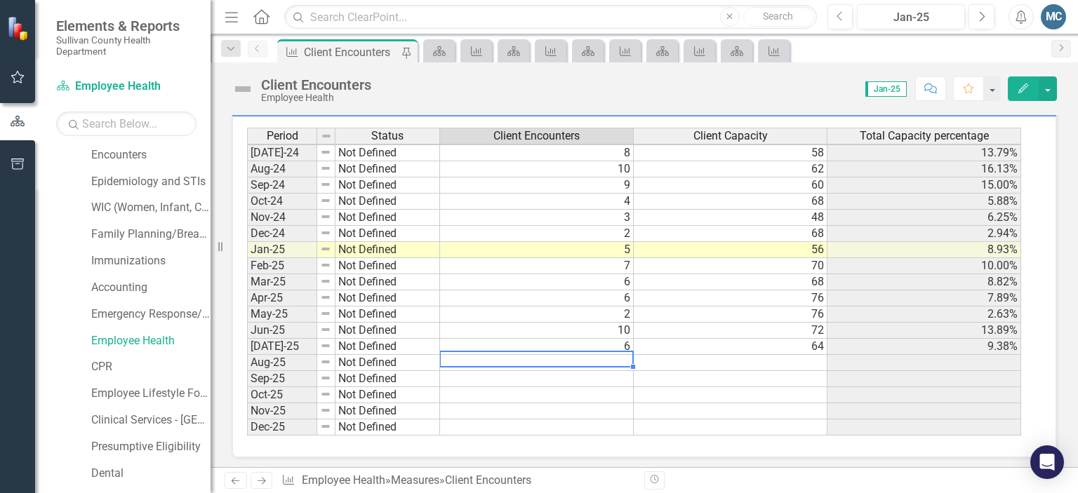
click at [610, 358] on tbody "Jun-23 Not Defined 0 [DATE]-23 Not Defined [DATE]-23 Not Defined [DATE]-23 Not …" at bounding box center [634, 185] width 774 height 501
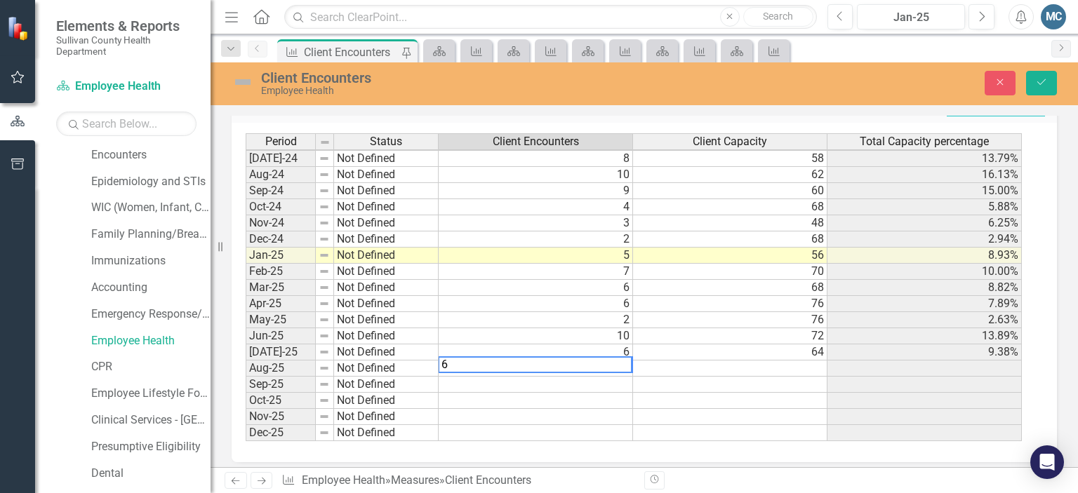
scroll to position [735, 0]
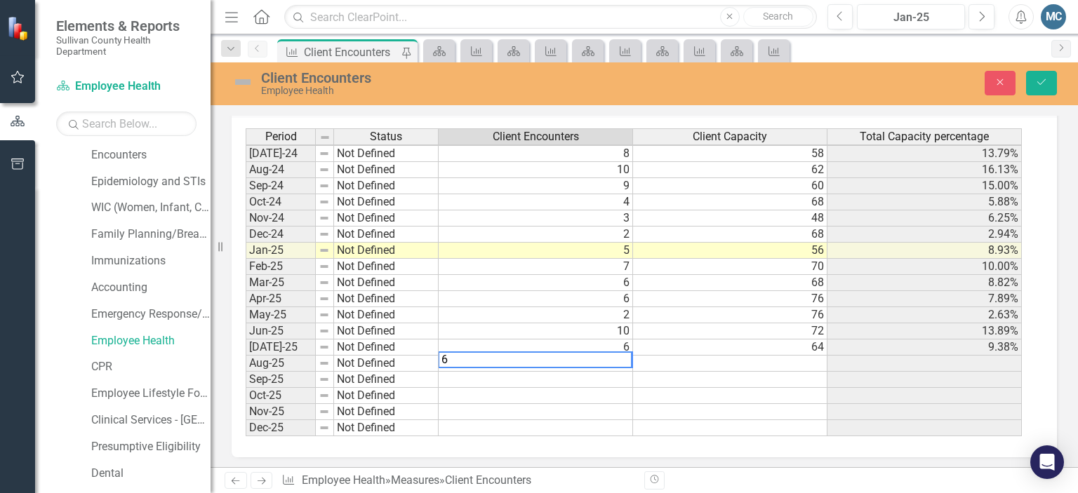
type textarea "6"
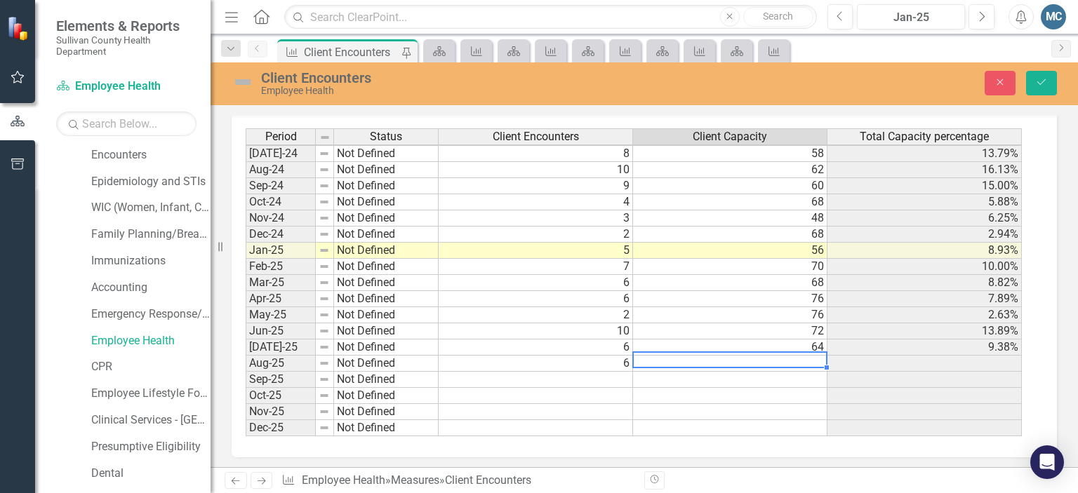
click at [711, 356] on td at bounding box center [730, 364] width 194 height 16
type textarea "76"
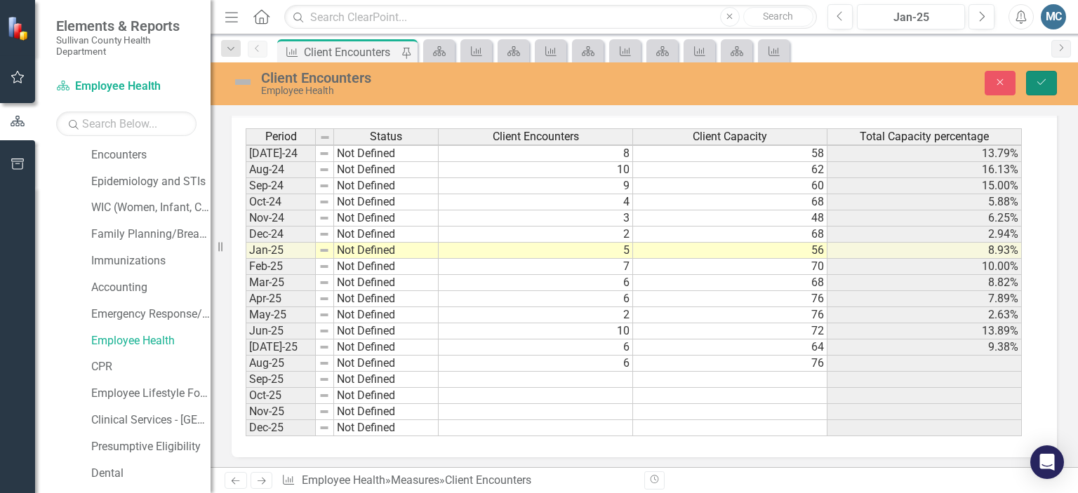
click at [1036, 76] on button "Save" at bounding box center [1041, 83] width 31 height 25
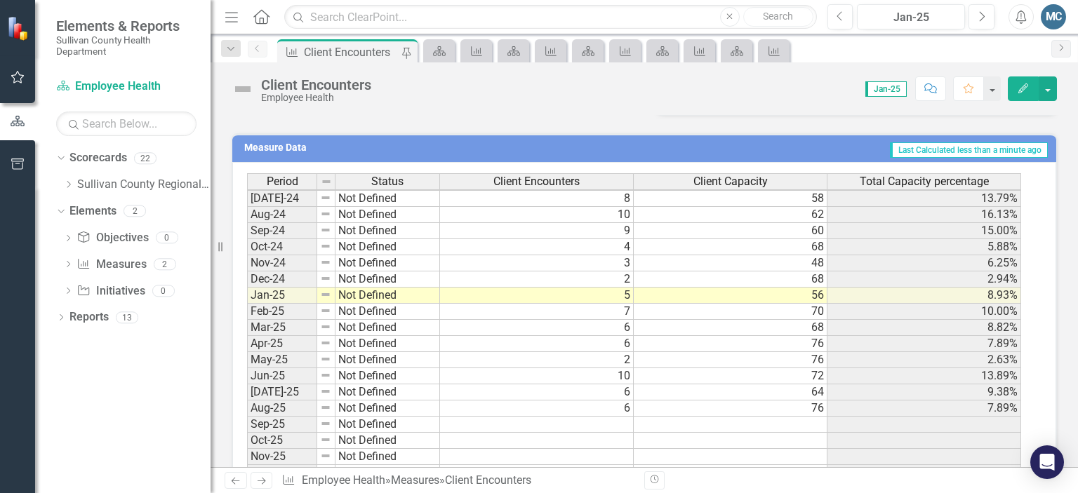
scroll to position [871, 0]
click at [68, 181] on icon "Dropdown" at bounding box center [68, 184] width 11 height 8
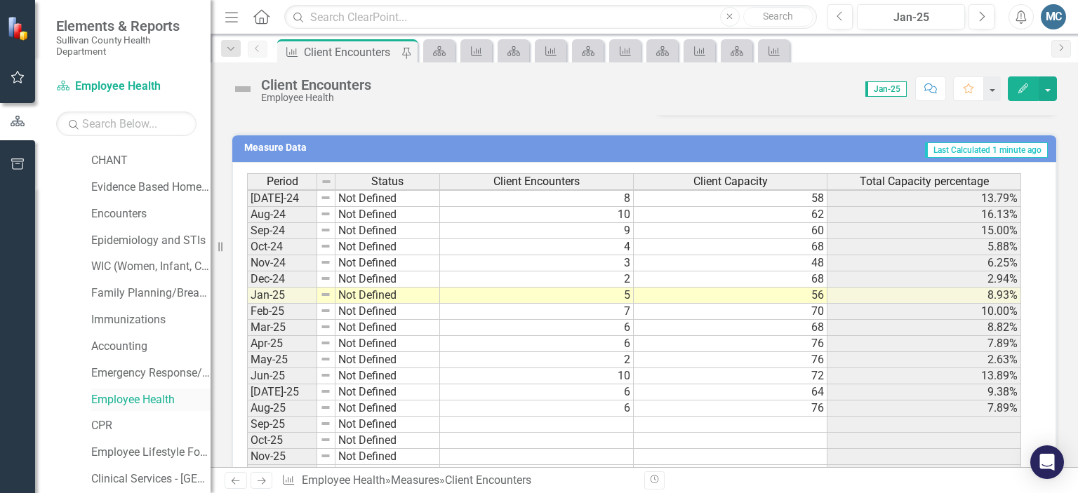
click at [132, 396] on link "Employee Health" at bounding box center [150, 400] width 119 height 16
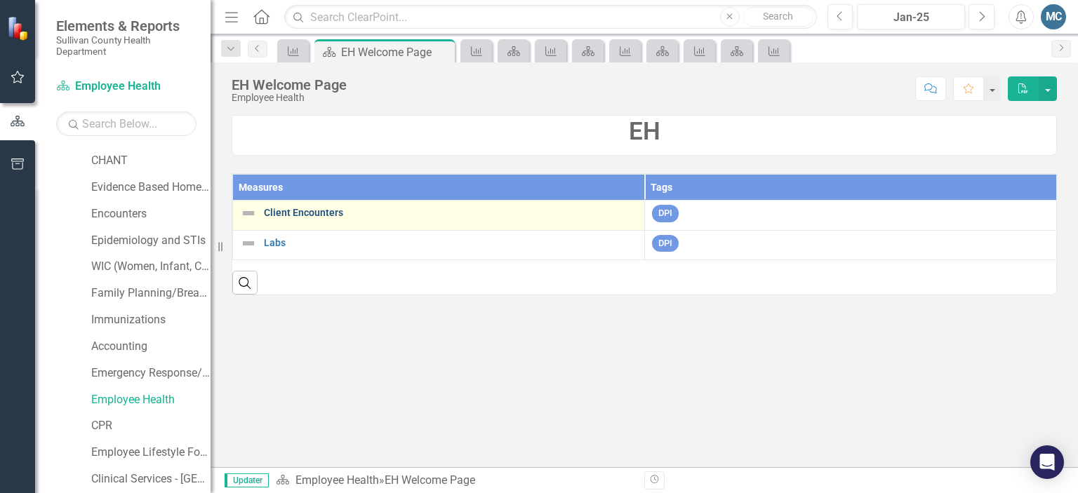
click at [298, 212] on link "Client Encounters" at bounding box center [450, 213] width 373 height 11
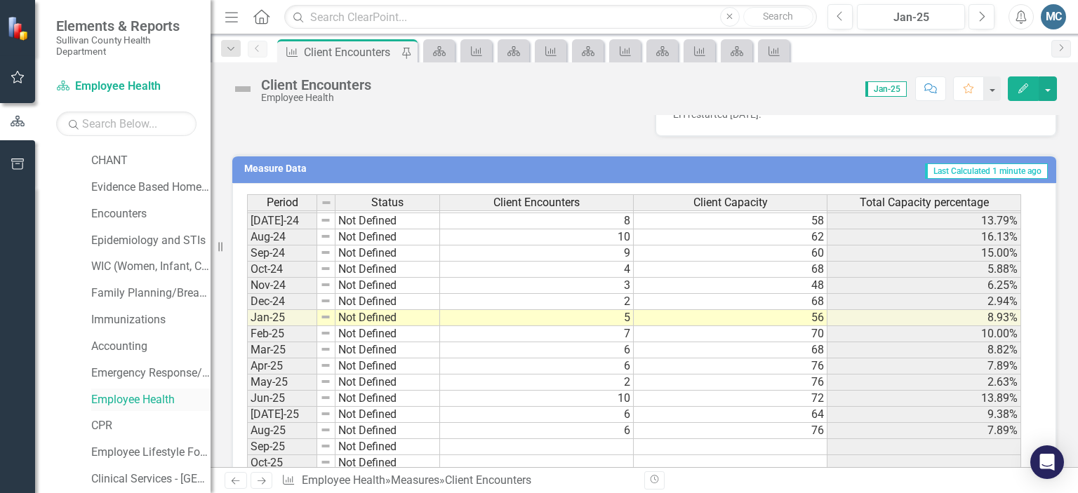
click at [147, 392] on link "Employee Health" at bounding box center [150, 400] width 119 height 16
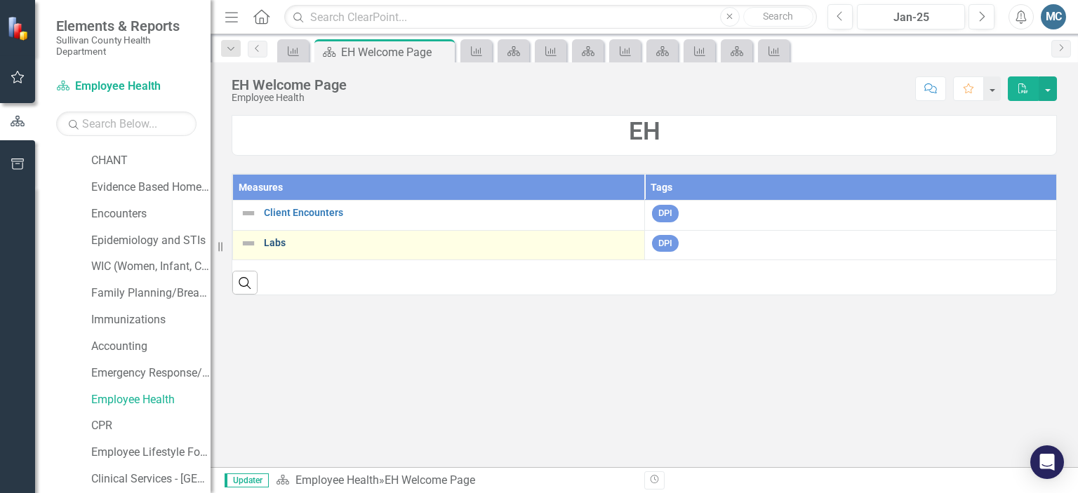
click at [270, 239] on link "Labs" at bounding box center [450, 243] width 373 height 11
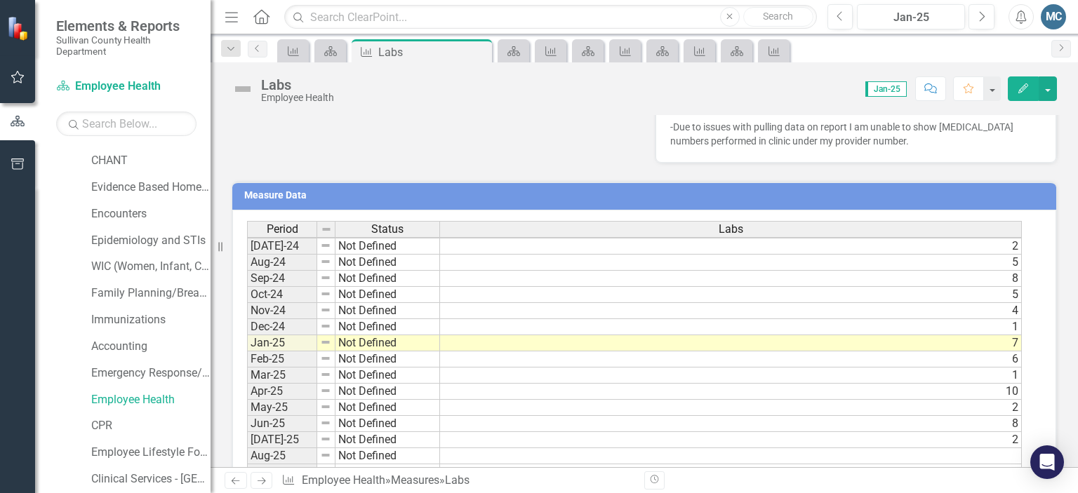
scroll to position [871, 0]
click at [932, 446] on tbody "Mar-23 Not Defined [DATE]-23 Not Defined May-23 Not Defined [DATE]-23 Not Defin…" at bounding box center [634, 254] width 775 height 549
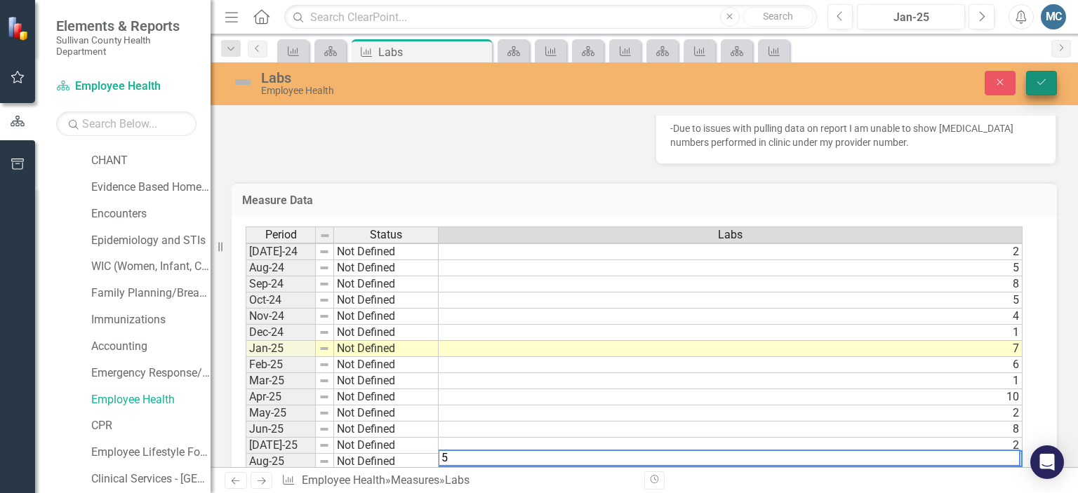
type textarea "5"
click at [1041, 81] on icon "Save" at bounding box center [1041, 82] width 13 height 10
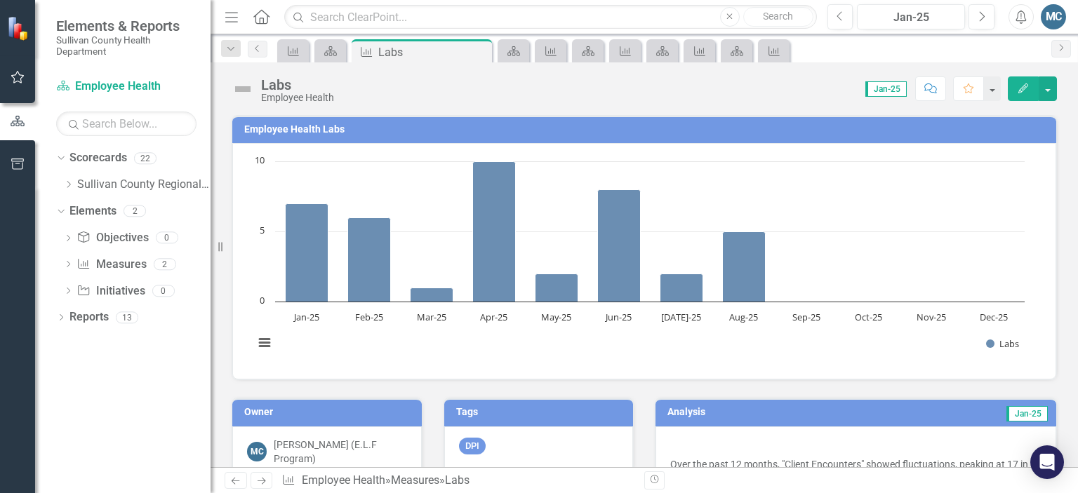
scroll to position [0, 0]
click at [72, 185] on icon "Dropdown" at bounding box center [68, 184] width 11 height 8
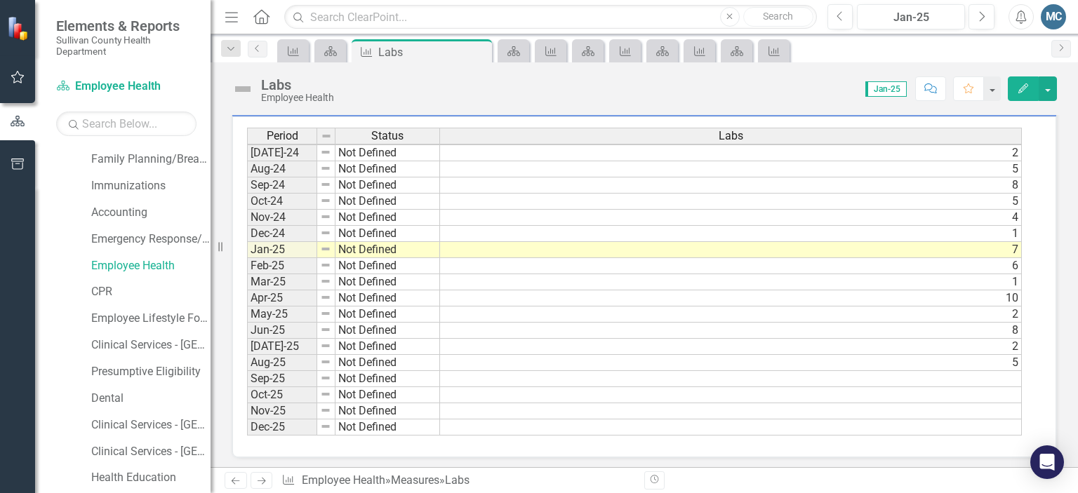
scroll to position [803, 0]
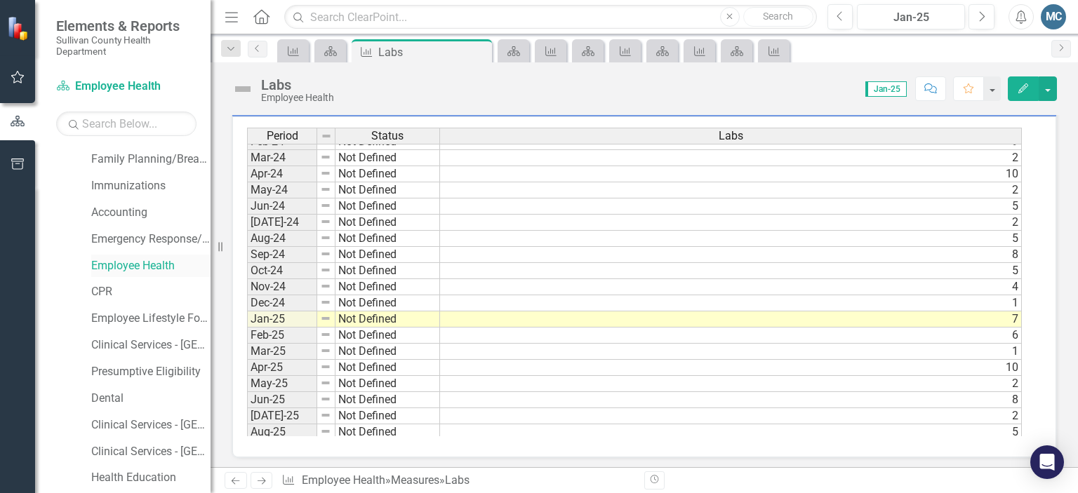
click at [120, 269] on link "Employee Health" at bounding box center [150, 266] width 119 height 16
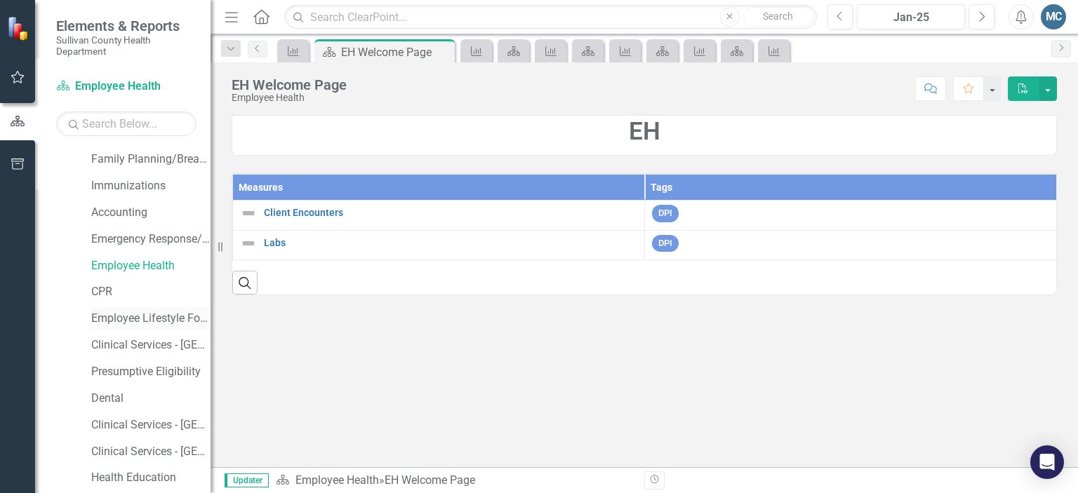
click at [160, 314] on link "Employee Lifestyle Focus" at bounding box center [150, 319] width 119 height 16
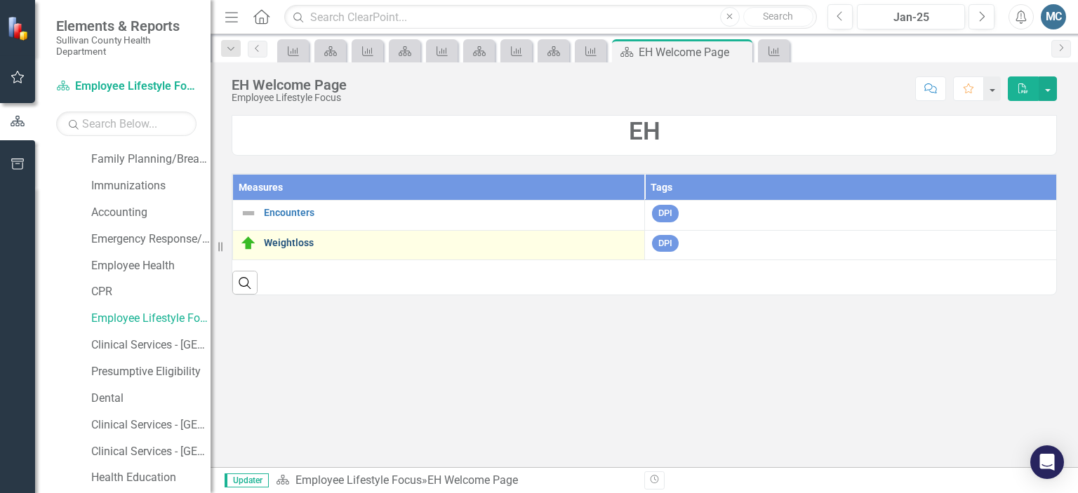
click at [273, 244] on link "Weightloss" at bounding box center [450, 243] width 373 height 11
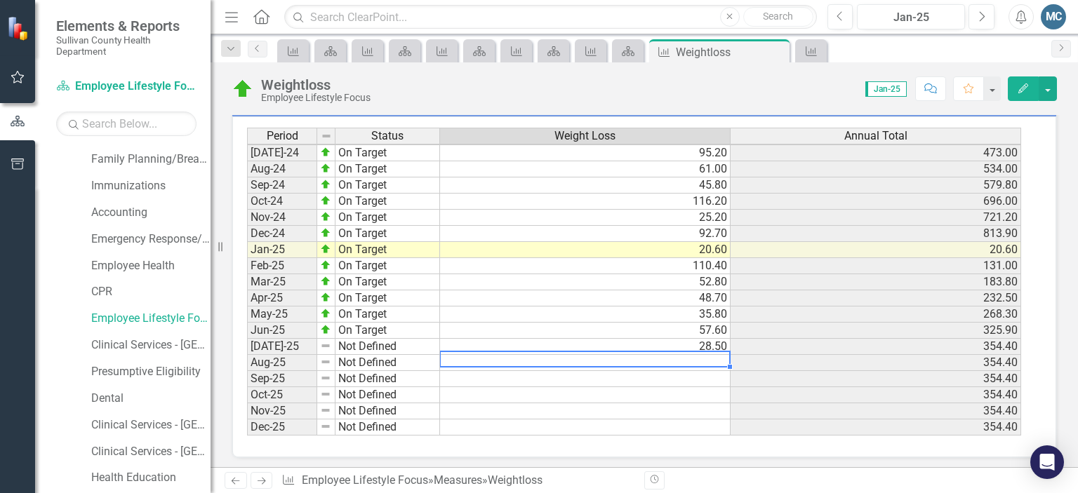
click at [674, 352] on tbody "Feb-23 Not Defined 32.10 76.10 Mar-23 Not Defined 57.50 133.60 Apr-23 Not Defin…" at bounding box center [634, 153] width 774 height 566
click at [674, 355] on td at bounding box center [585, 363] width 290 height 16
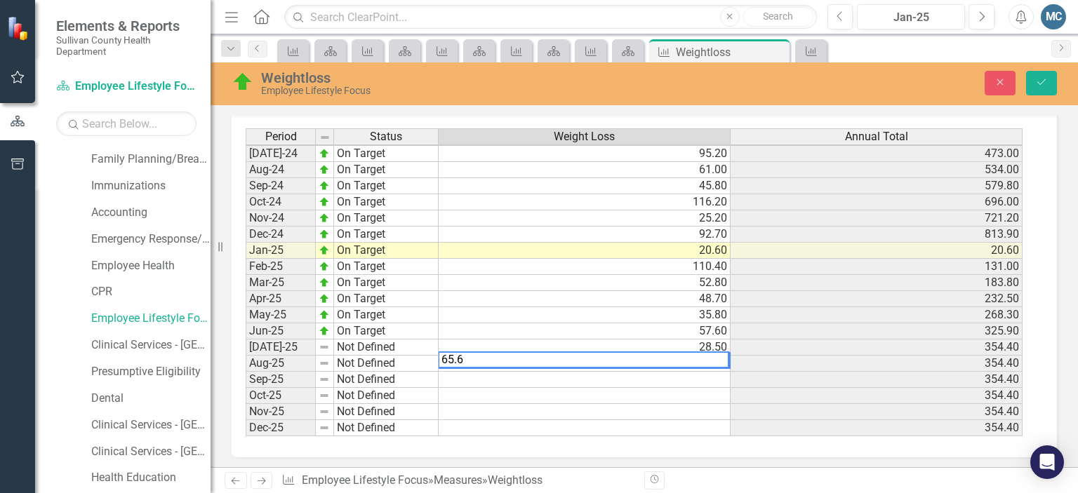
type textarea "65.6"
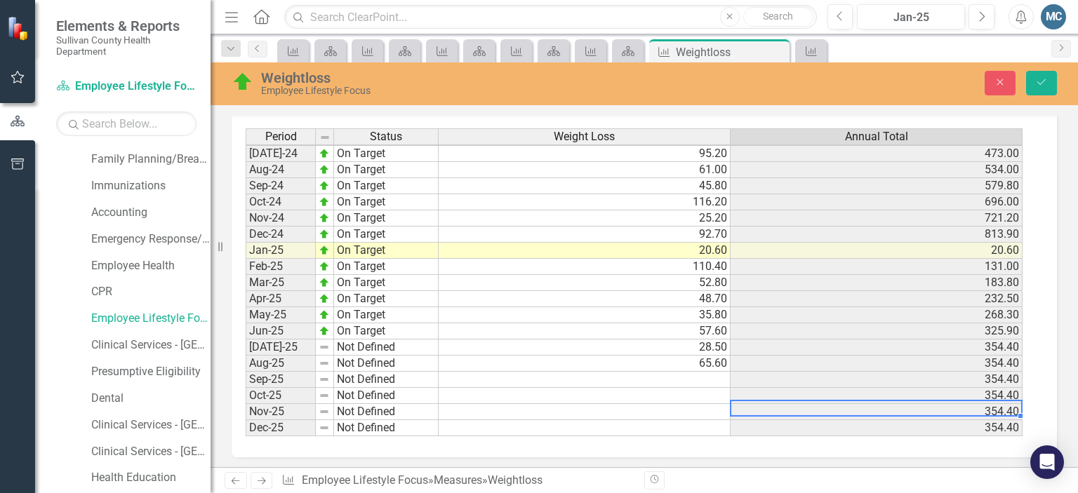
click at [246, 397] on div "Period Status Weight Loss Annual Total [DATE]-23 Not Defined 58.60 286.50 Aug-2…" at bounding box center [246, 186] width 0 height 502
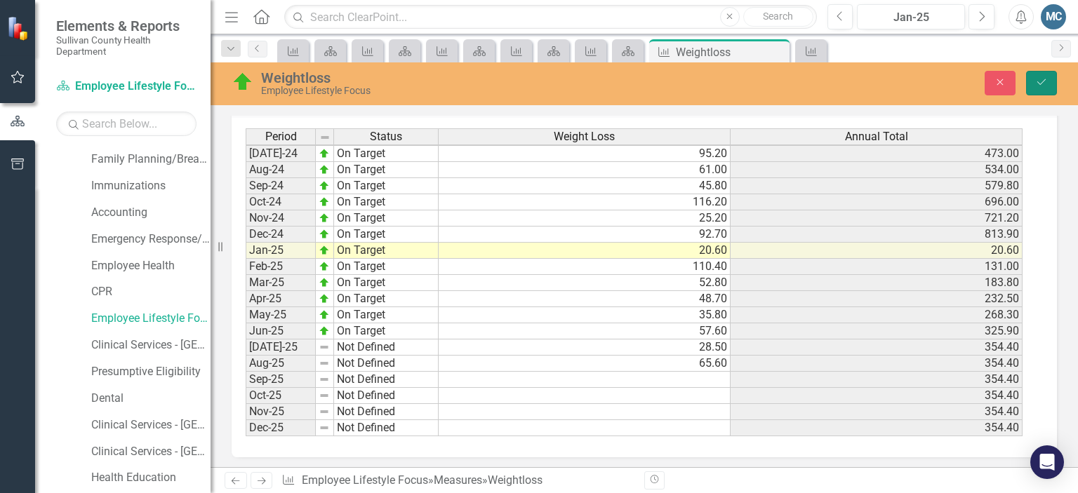
click at [1036, 86] on icon "Save" at bounding box center [1041, 82] width 13 height 10
